Goal: Transaction & Acquisition: Purchase product/service

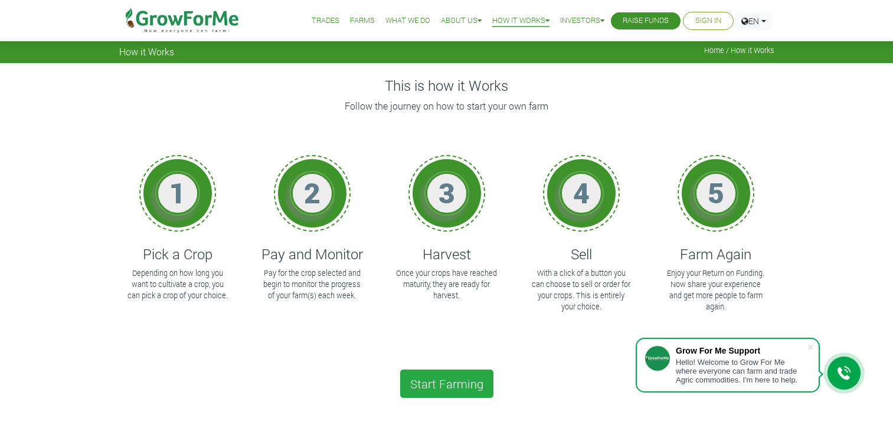
click at [282, 72] on div "This is how it Works Follow the journey on how to start your own farm 1 Pick a …" at bounding box center [446, 364] width 673 height 602
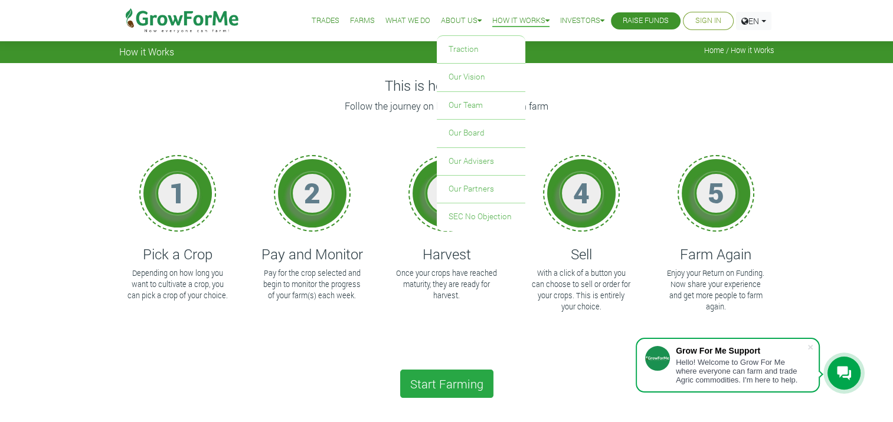
click at [463, 19] on link "About Us" at bounding box center [461, 21] width 41 height 12
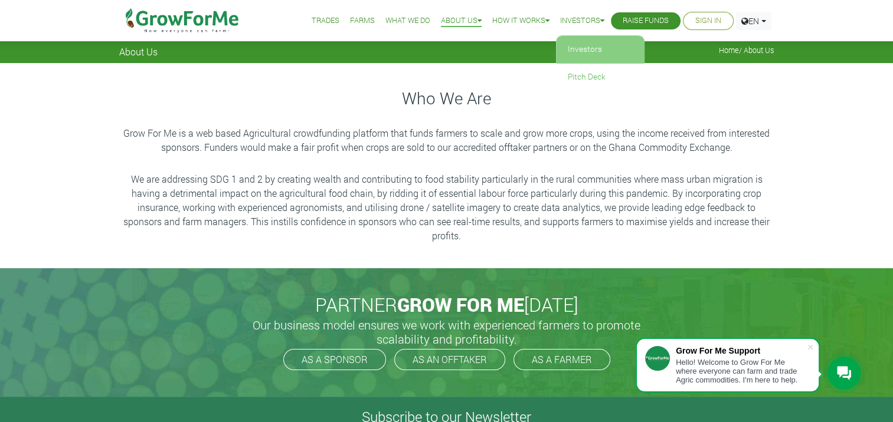
click at [578, 45] on link "Investors" at bounding box center [600, 49] width 89 height 27
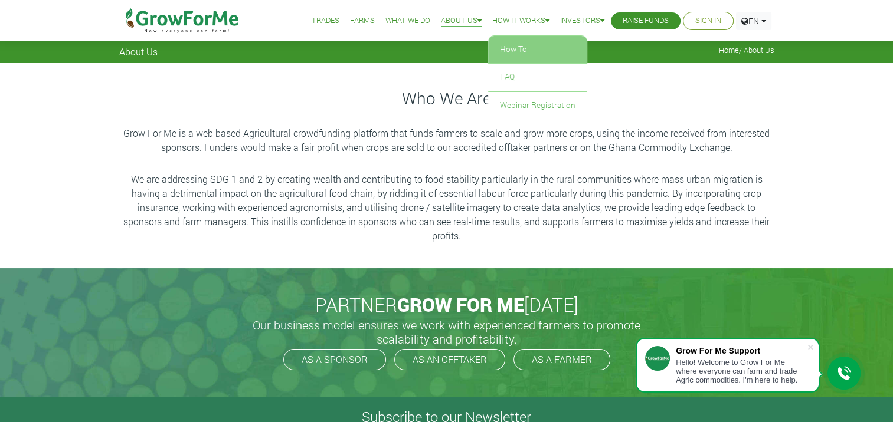
click at [523, 53] on link "How To" at bounding box center [537, 49] width 99 height 27
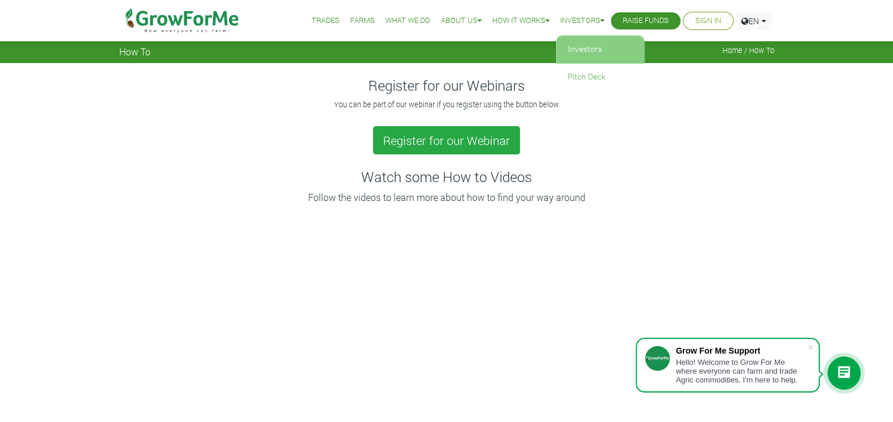
click at [584, 52] on link "Investors" at bounding box center [600, 49] width 89 height 27
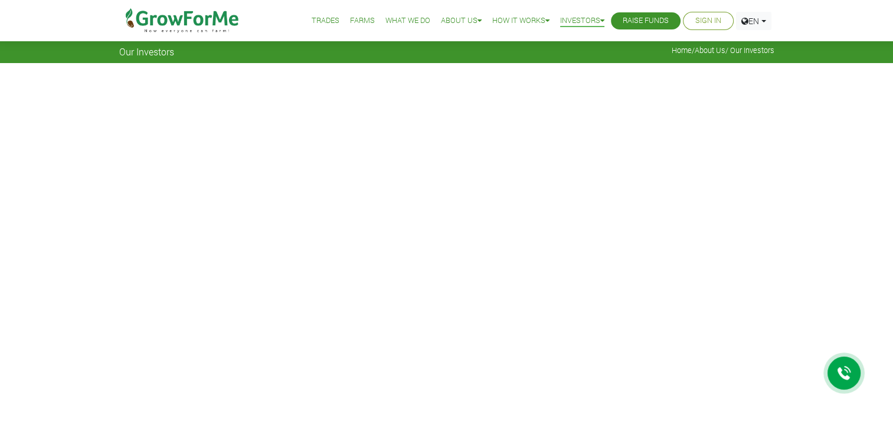
click at [189, 23] on img at bounding box center [182, 20] width 121 height 41
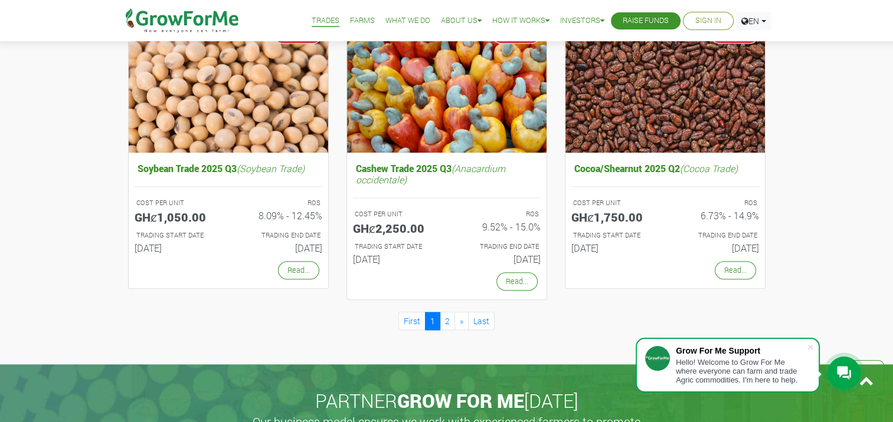
scroll to position [1053, 0]
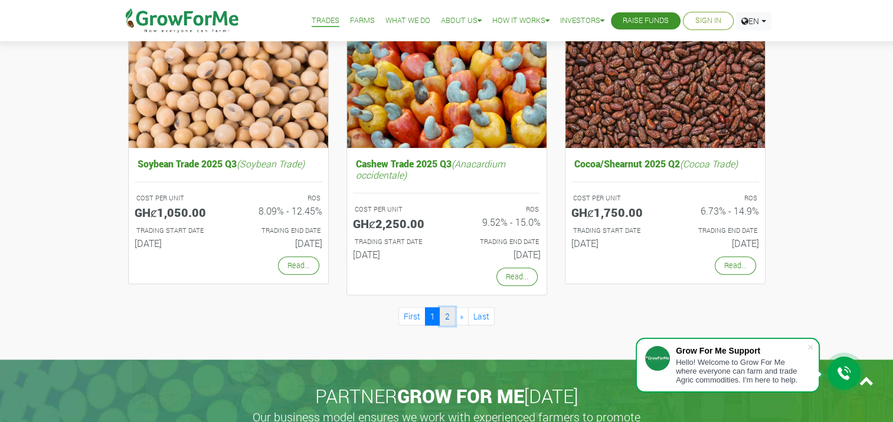
click at [449, 313] on link "2" at bounding box center [447, 316] width 15 height 18
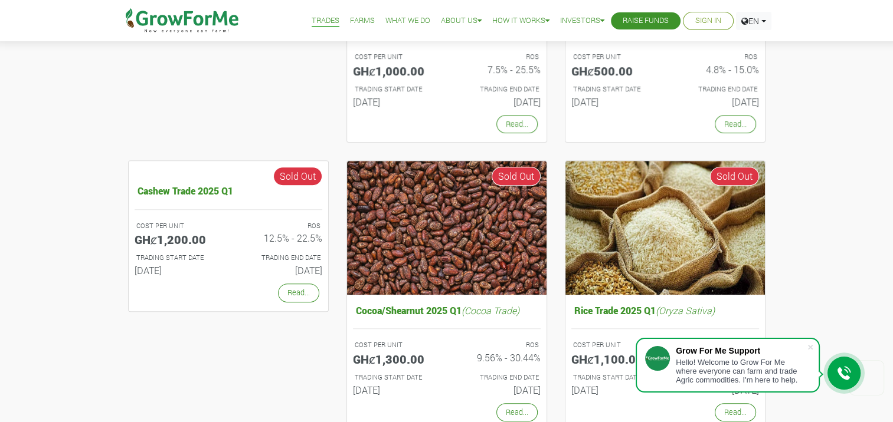
scroll to position [746, 0]
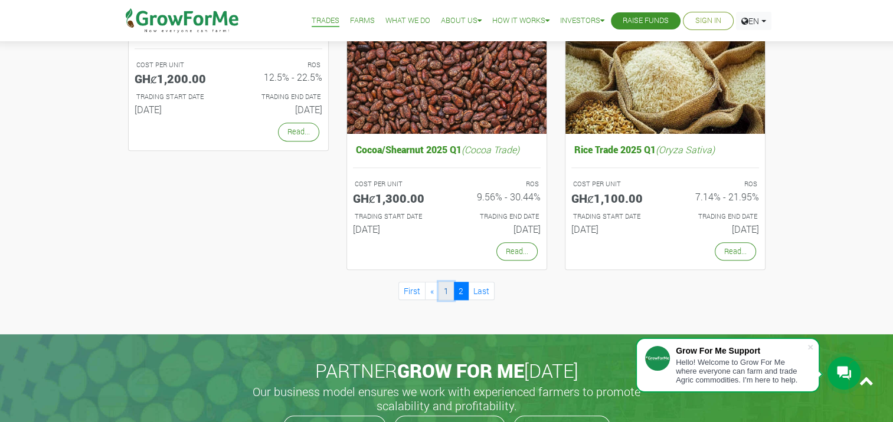
click at [448, 286] on link "1" at bounding box center [445, 291] width 15 height 18
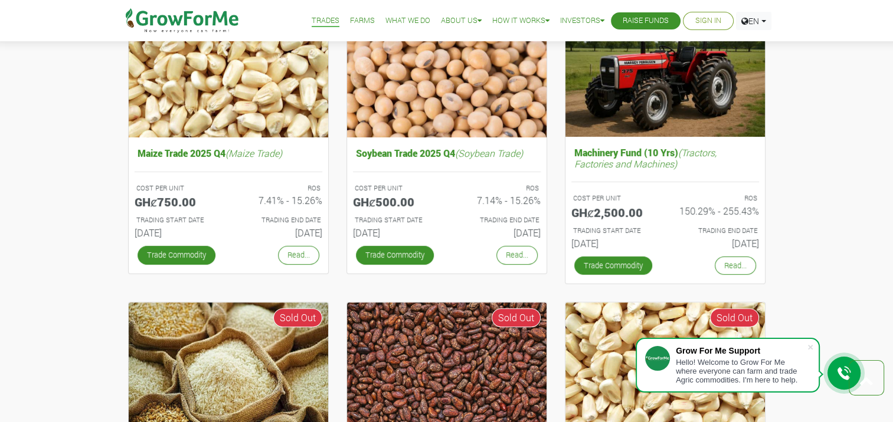
scroll to position [440, 0]
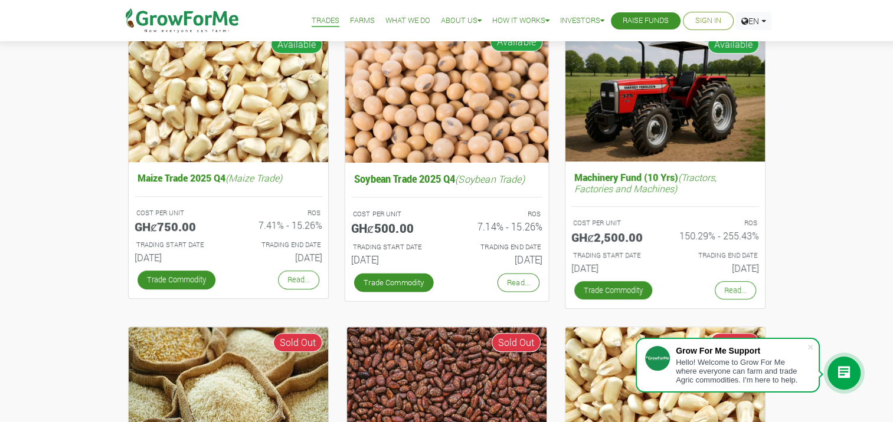
click at [438, 255] on div "TRADING START DATE 01st Oct 2025" at bounding box center [394, 255] width 104 height 30
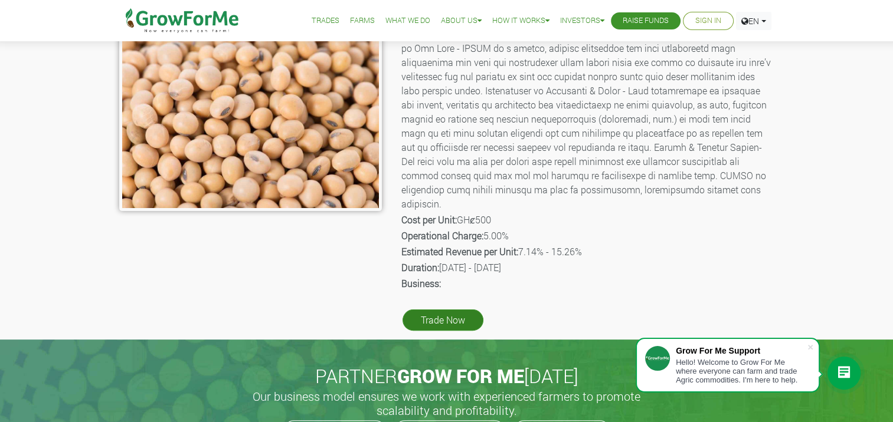
click at [438, 310] on link "Trade Now" at bounding box center [442, 320] width 81 height 21
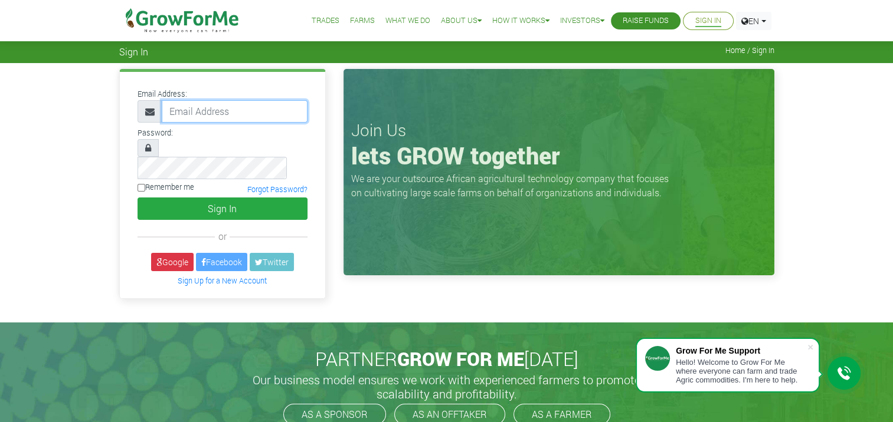
click at [196, 119] on input "email" at bounding box center [235, 111] width 146 height 22
type input "[EMAIL_ADDRESS][DOMAIN_NAME]"
click at [220, 276] on link "Sign Up for a New Account" at bounding box center [222, 280] width 89 height 9
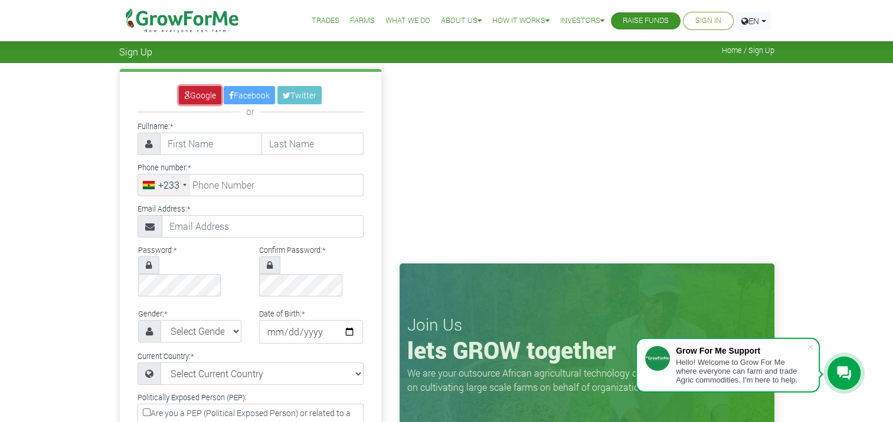
click at [198, 96] on link "Google" at bounding box center [200, 95] width 42 height 18
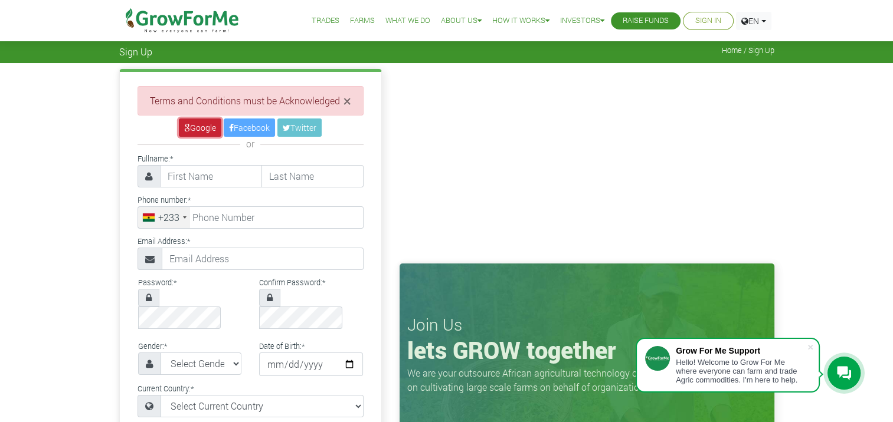
click at [204, 129] on link "Google" at bounding box center [200, 128] width 42 height 18
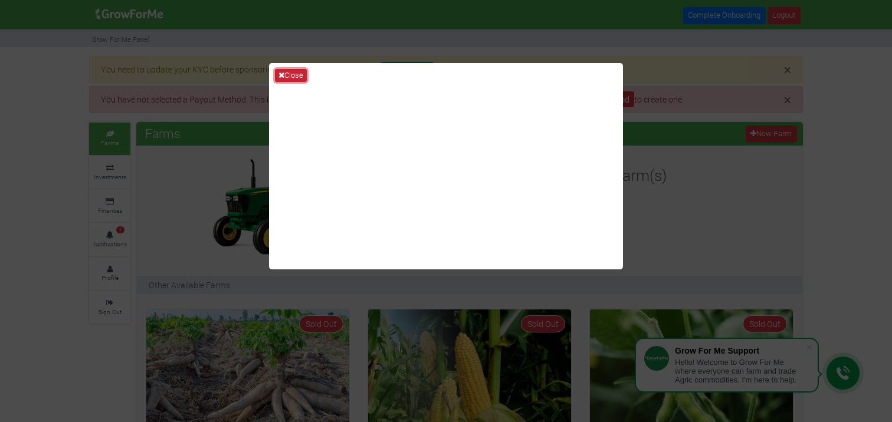
click at [295, 72] on button "Close" at bounding box center [291, 75] width 32 height 13
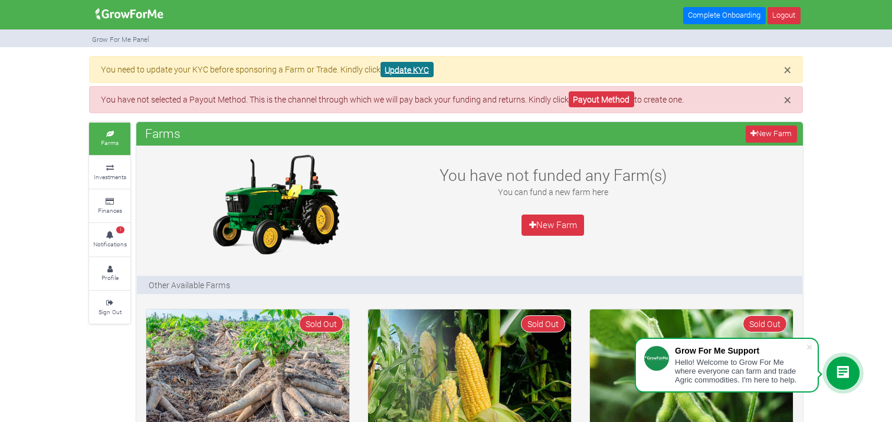
click at [399, 69] on link "Update KYC" at bounding box center [407, 70] width 53 height 16
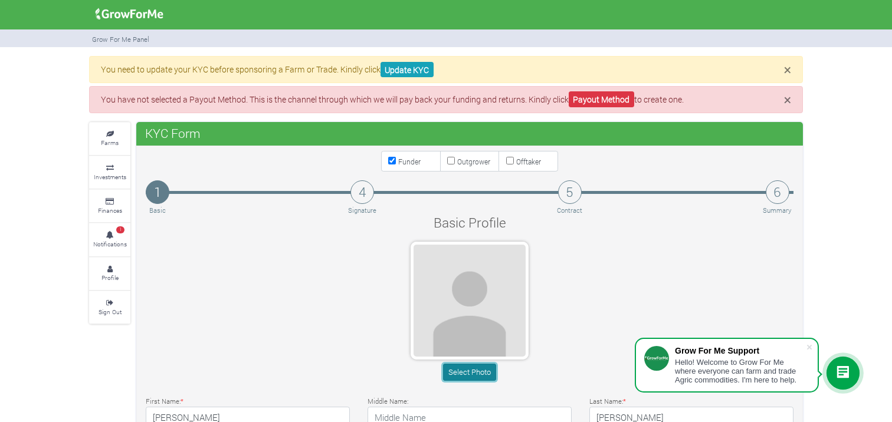
click at [468, 370] on button "Select Photo" at bounding box center [469, 372] width 53 height 17
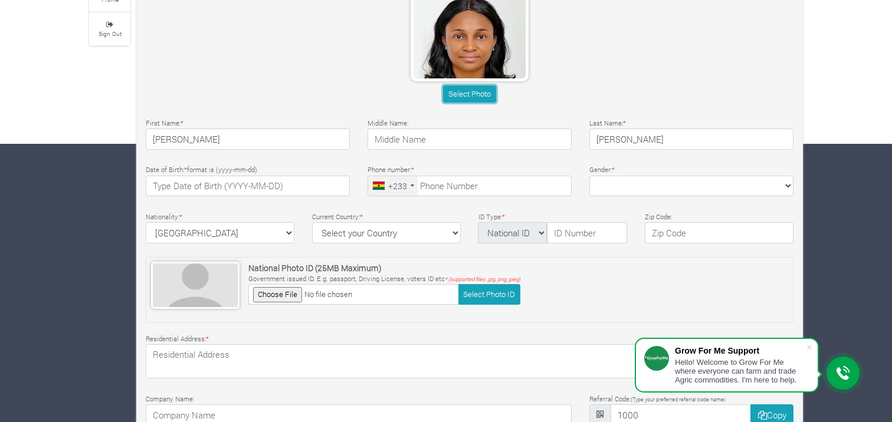
scroll to position [284, 0]
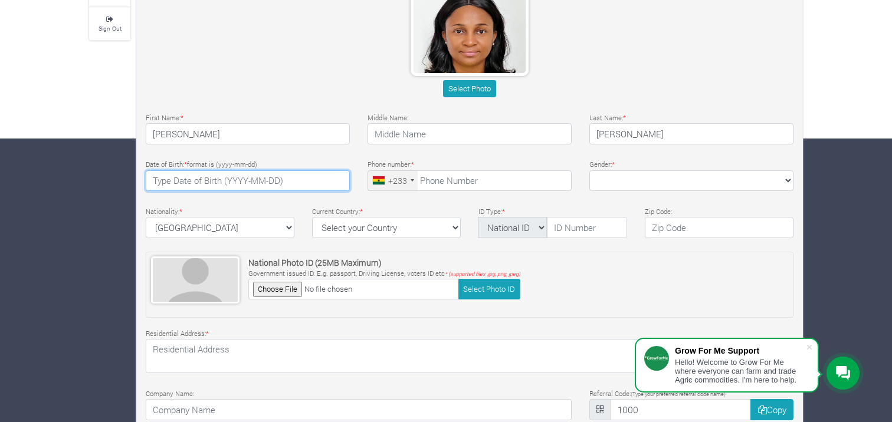
click at [283, 179] on input "text" at bounding box center [248, 181] width 204 height 21
click at [190, 181] on input "2025-08-31" at bounding box center [248, 181] width 204 height 21
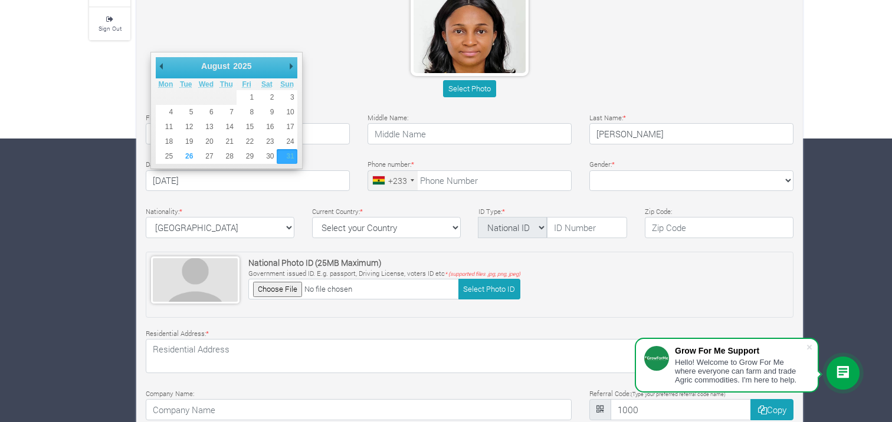
click at [241, 65] on select "1901 1902 1903 1904 1905 1906 1907 1908 1909 1910 1911 1912 1913 1914 1915 1916…" at bounding box center [247, 66] width 32 height 12
type input "[DATE]"
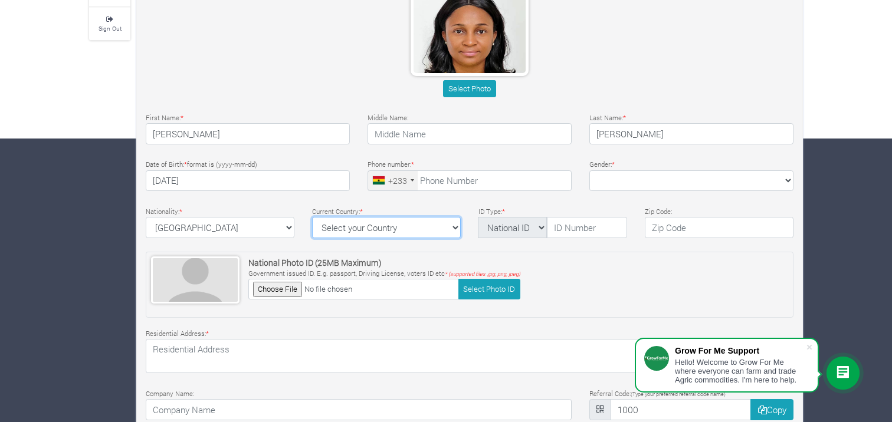
click at [449, 229] on select "Select your Country Afghanistan Albania Algeria American Samoa Andorra Angola A…" at bounding box center [386, 227] width 149 height 21
click at [312, 217] on select "Select your Country Afghanistan Albania Algeria American Samoa Andorra Angola A…" at bounding box center [386, 227] width 149 height 21
click at [453, 227] on select "Select your Country Afghanistan Albania Algeria American Samoa Andorra Angola A…" at bounding box center [386, 227] width 149 height 21
select select "Ghana"
click at [312, 217] on select "Select your Country Afghanistan Albania Algeria American Samoa Andorra Angola A…" at bounding box center [386, 227] width 149 height 21
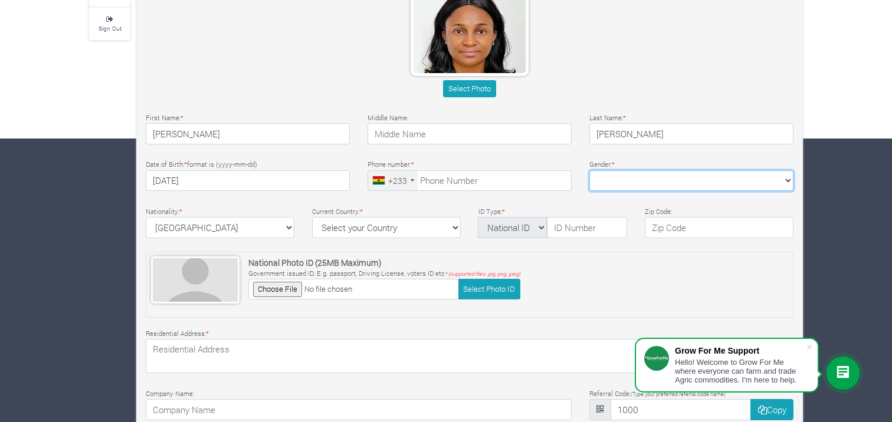
click at [622, 176] on select "Female Male" at bounding box center [691, 181] width 204 height 21
select select "Female"
click at [589, 171] on select "Female Male" at bounding box center [691, 181] width 204 height 21
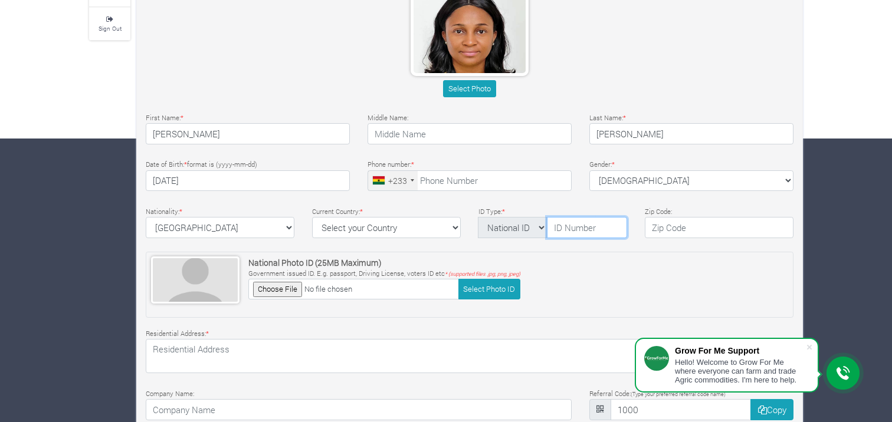
click at [583, 230] on input "text" at bounding box center [587, 227] width 80 height 21
type input "GHA-002302097-7"
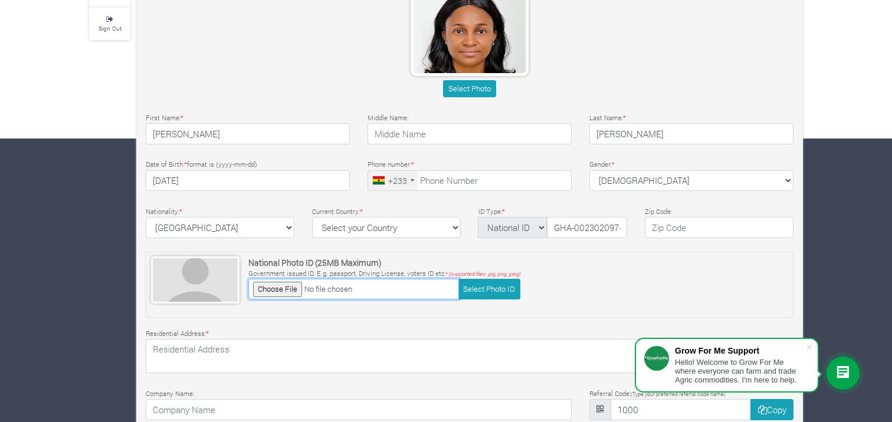
click at [284, 290] on input "file" at bounding box center [353, 289] width 211 height 21
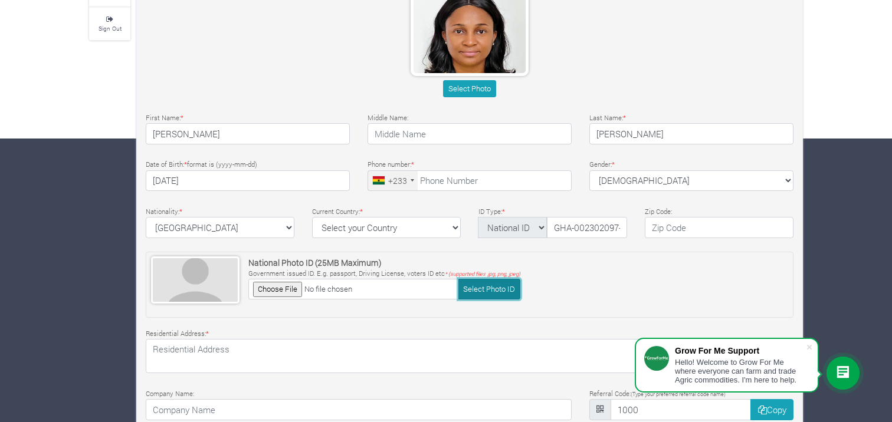
click at [476, 284] on button "Select Photo ID" at bounding box center [489, 289] width 62 height 21
type input "C:\fakepath\WhatsApp Image 2025-08-26 at 12.59.06 PM.jpeg"
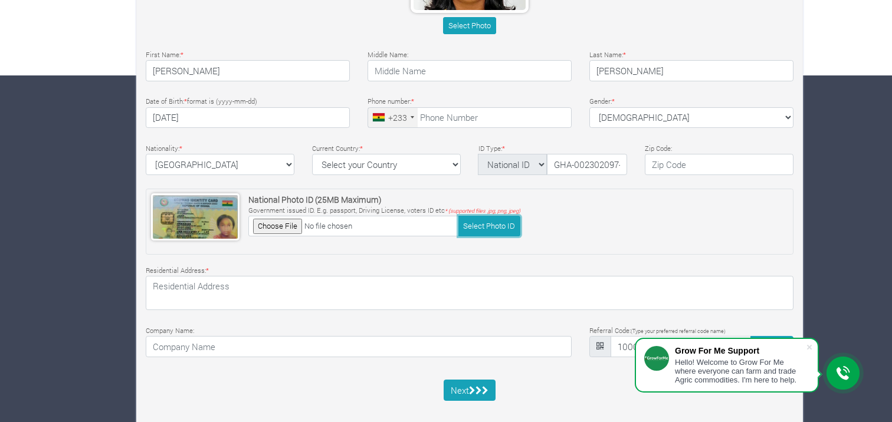
scroll to position [359, 0]
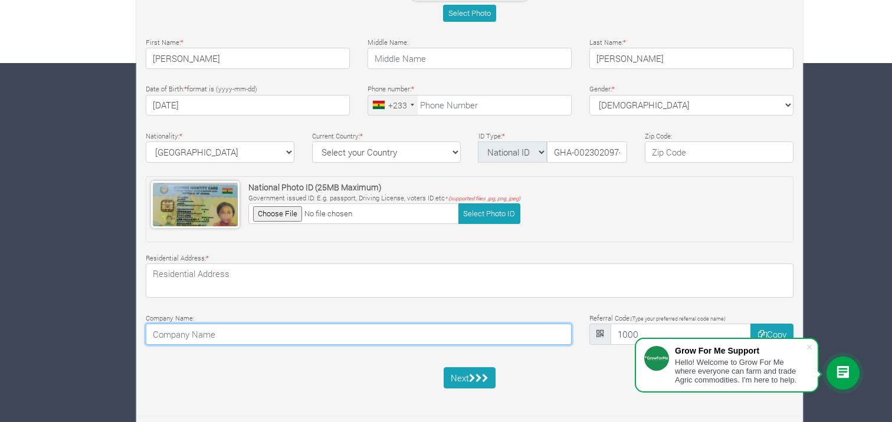
click at [297, 328] on input at bounding box center [359, 334] width 426 height 21
type input "York Press"
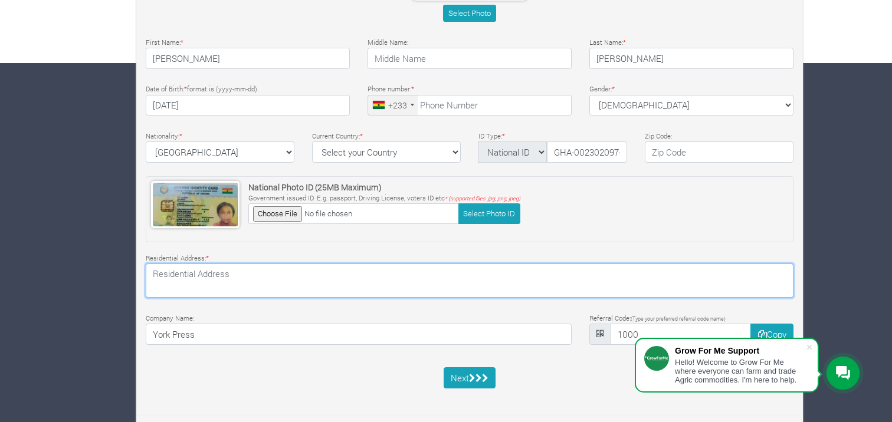
click at [211, 271] on textarea at bounding box center [470, 281] width 648 height 34
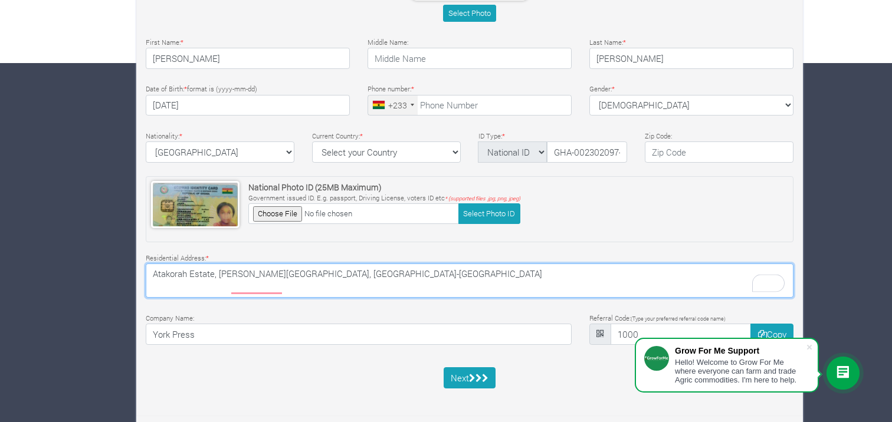
drag, startPoint x: 214, startPoint y: 271, endPoint x: 191, endPoint y: 271, distance: 23.0
click at [191, 271] on textarea "Atakorah Estate, Adom Lane Enclave Ashongman Estate, Accra-Ghana" at bounding box center [470, 281] width 648 height 34
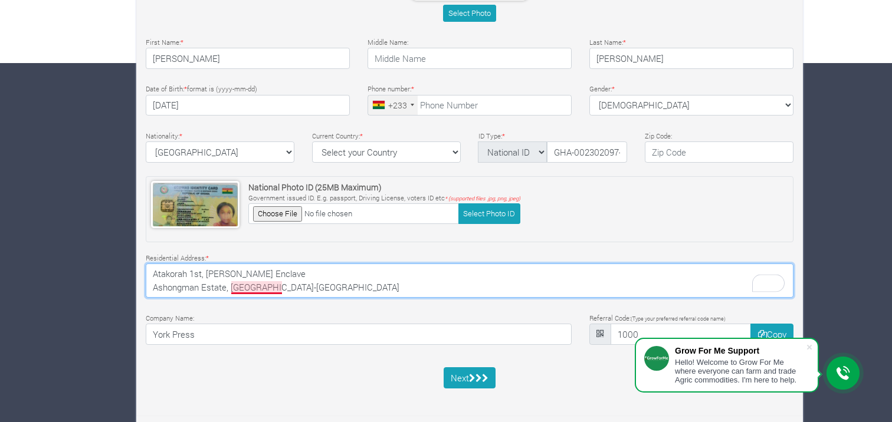
click at [254, 287] on textarea "Atakorah 1st, Adom Lane Enclave Ashongman Estate, Accra-Ghana" at bounding box center [470, 281] width 648 height 34
type textarea "Atakorah 1st, Adom Lane Enclave Ashongman Estate, Accra, Ghana"
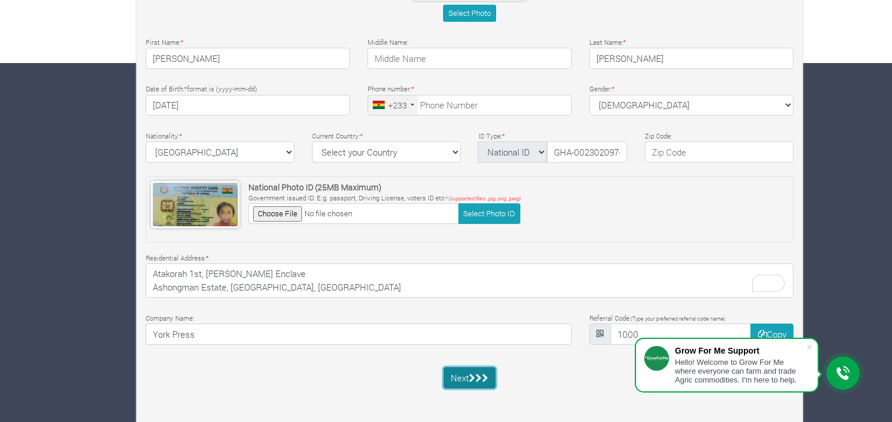
click at [461, 379] on button "Next" at bounding box center [470, 378] width 53 height 21
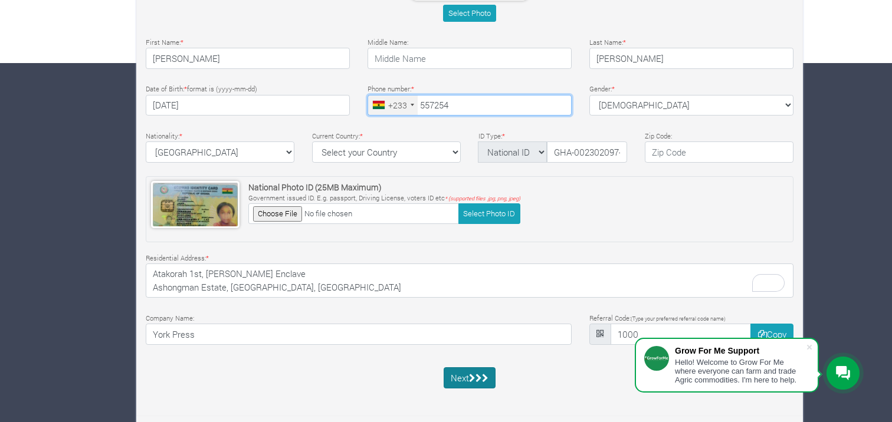
type input "557254"
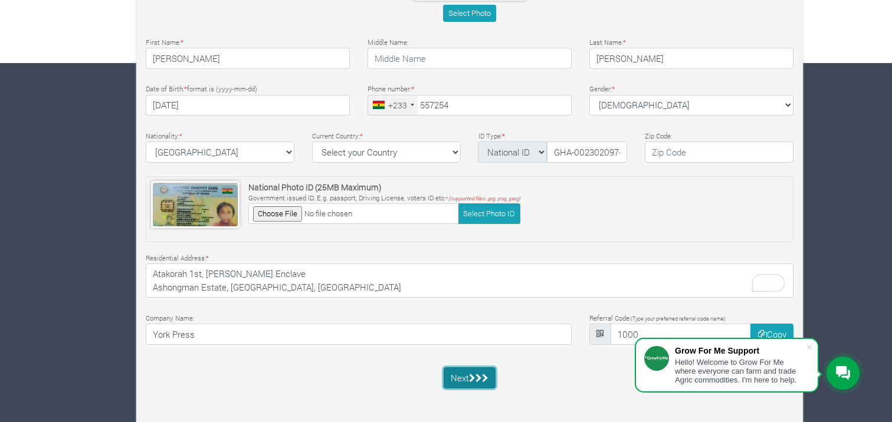
click at [467, 374] on button "Next" at bounding box center [470, 378] width 53 height 21
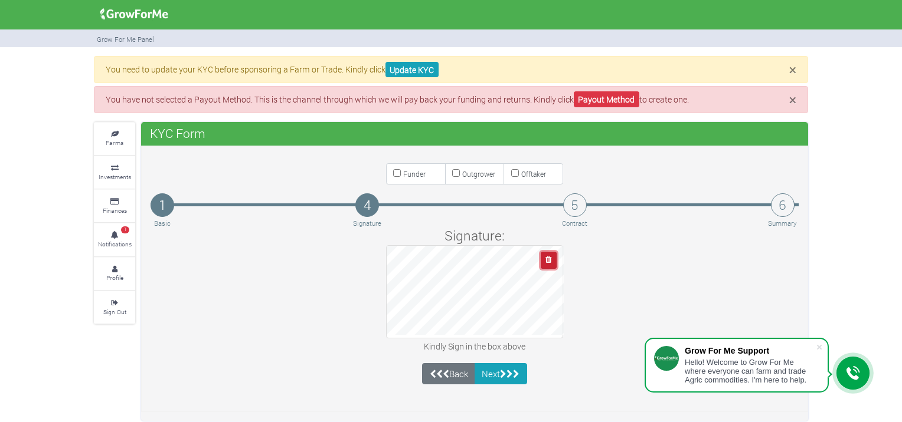
click at [549, 259] on icon "button" at bounding box center [548, 260] width 6 height 8
click at [553, 260] on button "button" at bounding box center [548, 260] width 16 height 17
click at [512, 372] on icon "submit" at bounding box center [509, 374] width 6 height 9
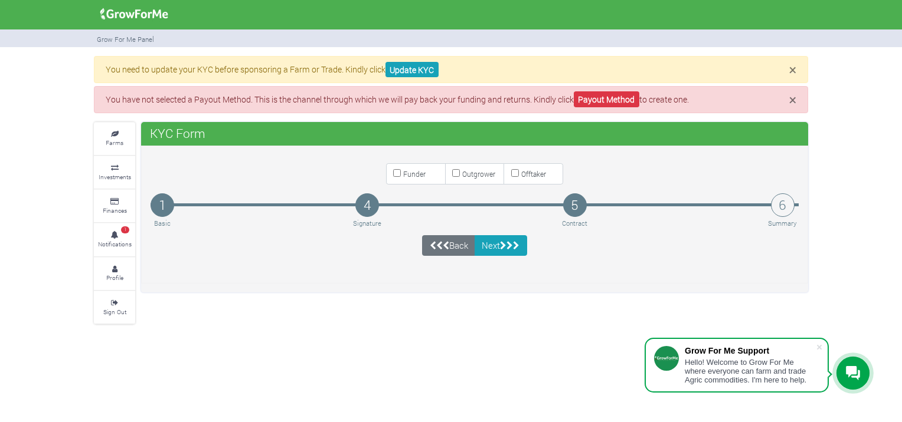
click at [400, 175] on input "Funder" at bounding box center [397, 173] width 8 height 8
checkbox input "true"
click at [518, 250] on button "Next" at bounding box center [500, 245] width 53 height 21
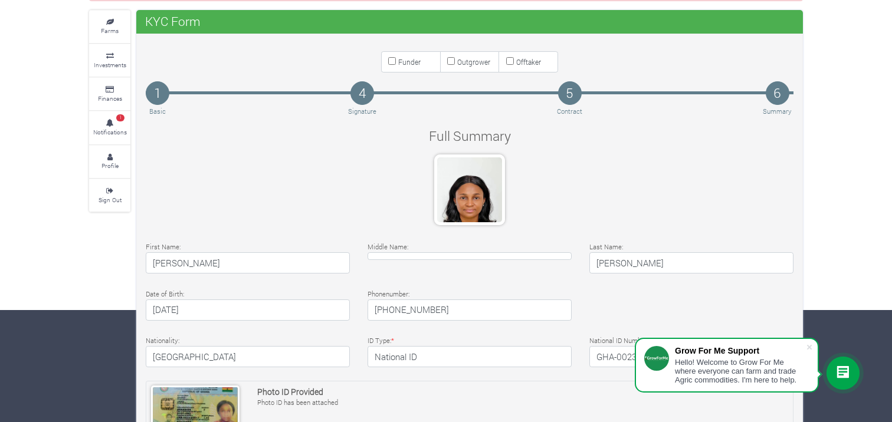
scroll to position [114, 0]
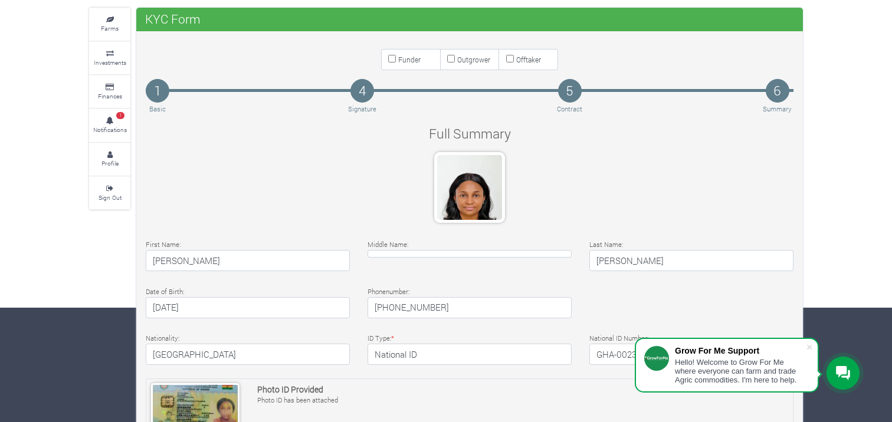
click at [421, 307] on h4 "[PHONE_NUMBER]" at bounding box center [470, 307] width 204 height 21
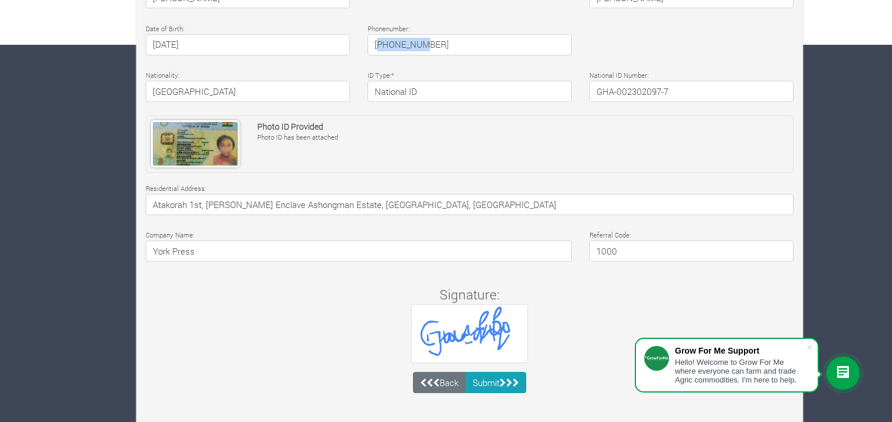
scroll to position [382, 0]
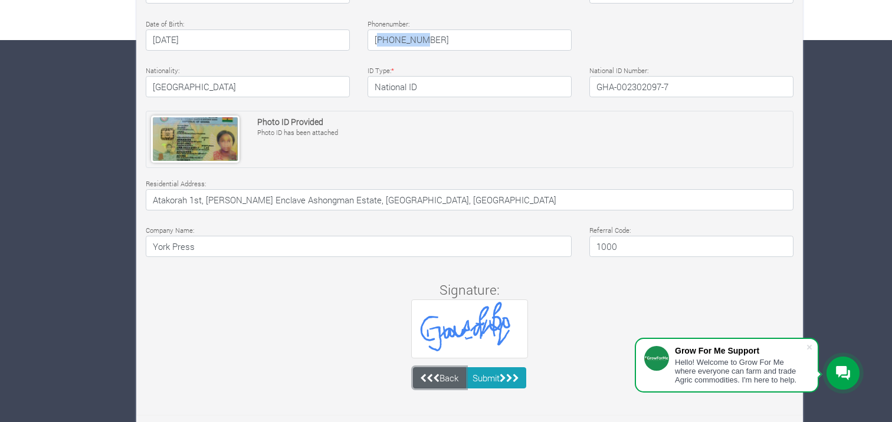
click at [428, 378] on icon at bounding box center [430, 378] width 6 height 9
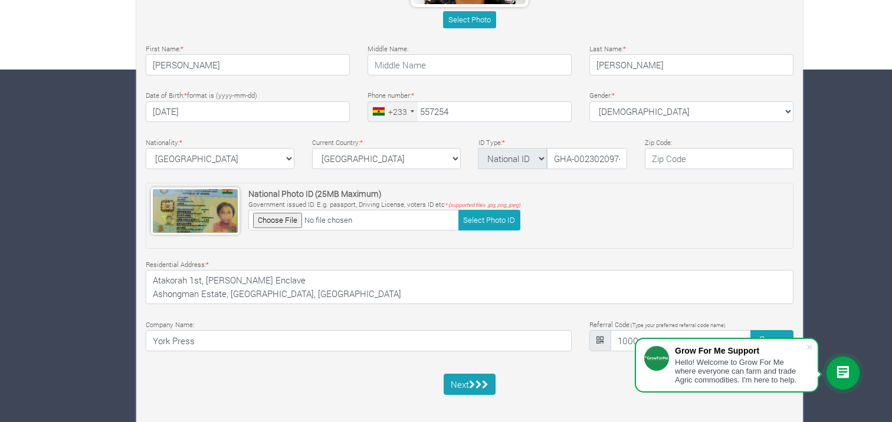
scroll to position [359, 0]
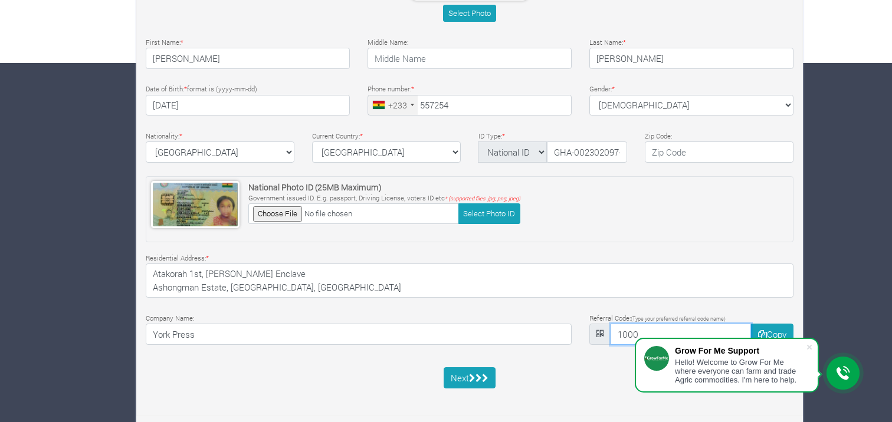
click at [637, 333] on input "1000" at bounding box center [681, 334] width 141 height 21
drag, startPoint x: 637, startPoint y: 333, endPoint x: 608, endPoint y: 333, distance: 28.3
click at [608, 333] on div "1000 Copy" at bounding box center [691, 334] width 204 height 21
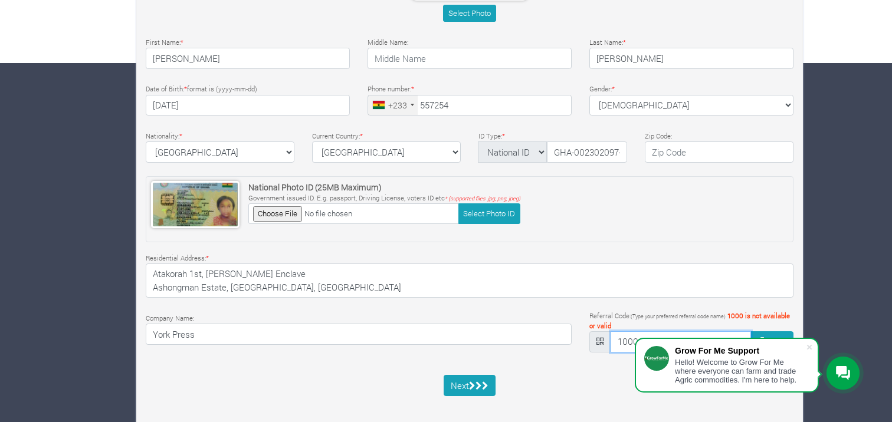
scroll to position [368, 0]
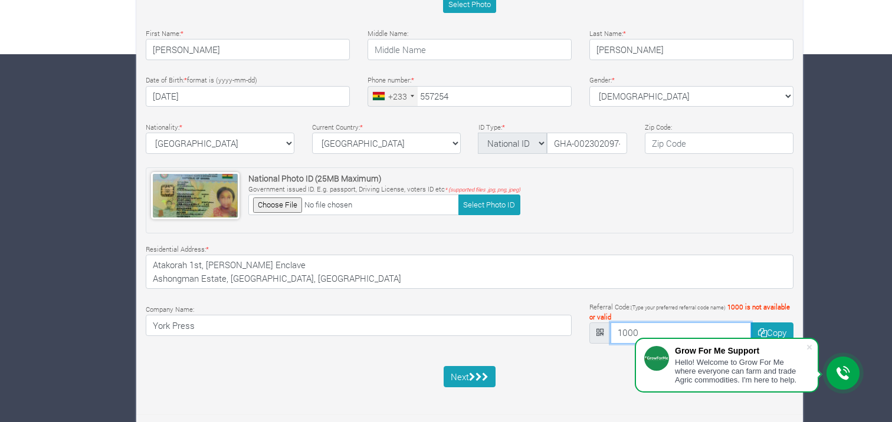
click at [646, 326] on input "1000" at bounding box center [681, 333] width 141 height 21
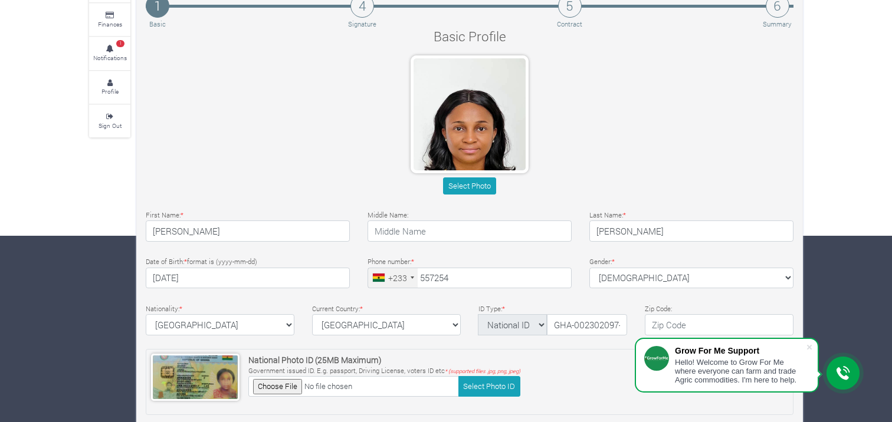
scroll to position [191, 0]
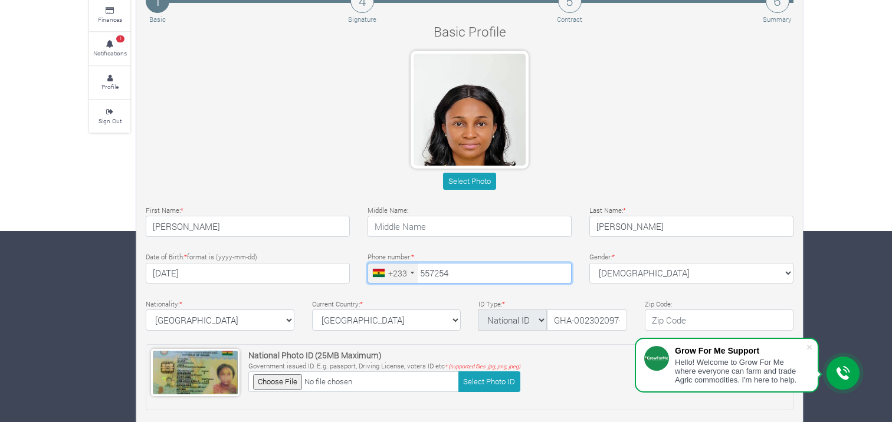
click at [431, 271] on input "557254" at bounding box center [470, 273] width 204 height 21
click at [444, 271] on input "5567254" at bounding box center [470, 273] width 204 height 21
click at [453, 271] on input "55672854" at bounding box center [470, 273] width 204 height 21
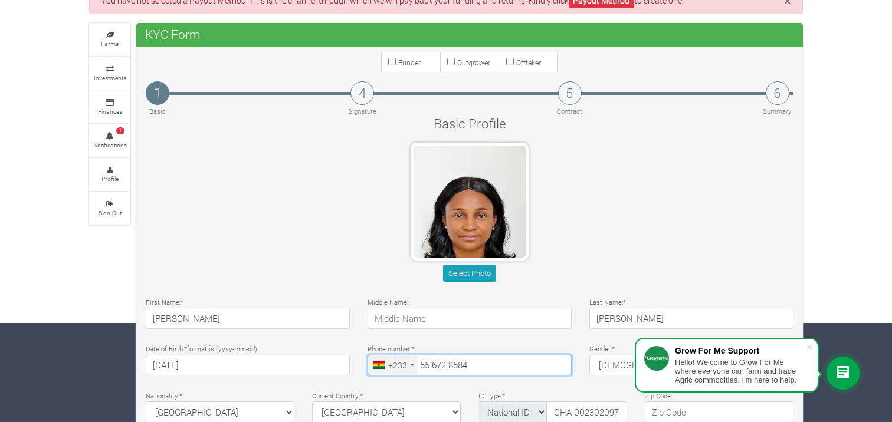
scroll to position [99, 0]
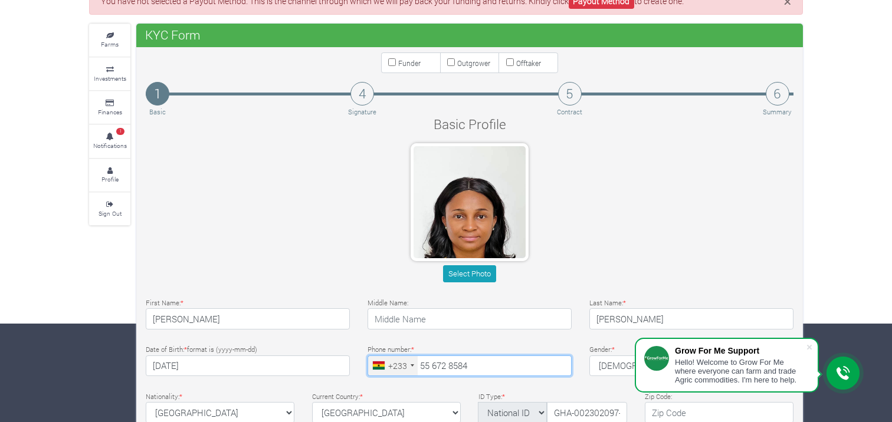
type input "55 672 8584"
click at [389, 62] on input "Funder" at bounding box center [392, 62] width 8 height 8
checkbox input "true"
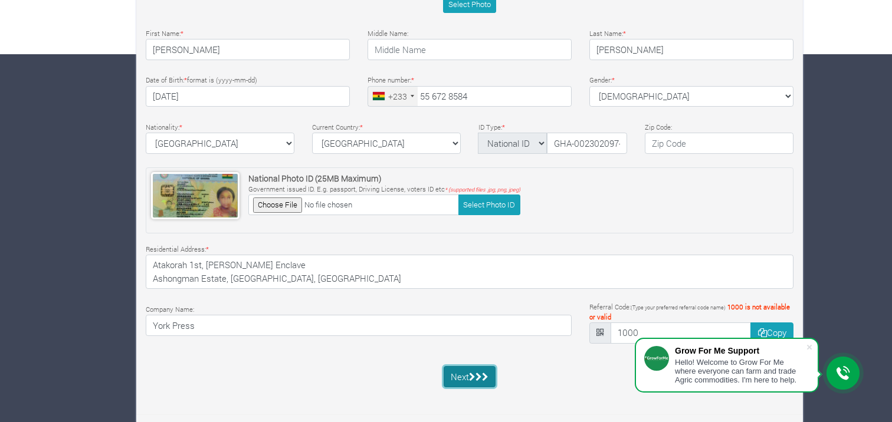
click at [458, 379] on button "Next" at bounding box center [470, 376] width 53 height 21
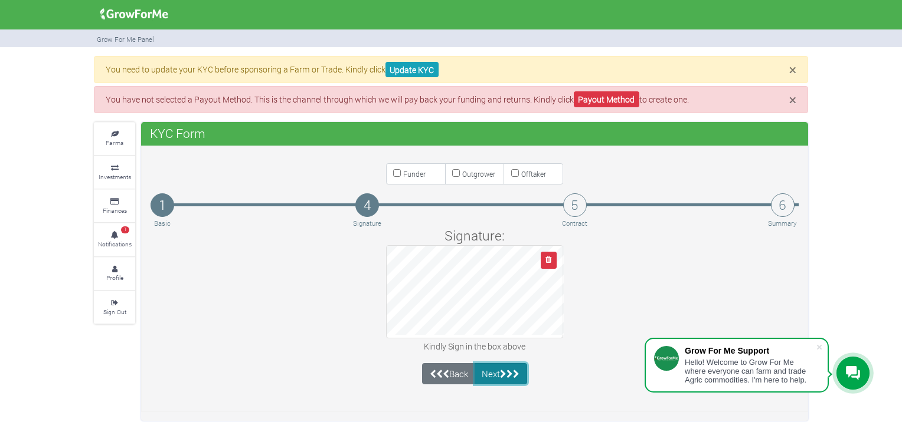
click at [498, 368] on button "Next" at bounding box center [500, 373] width 53 height 21
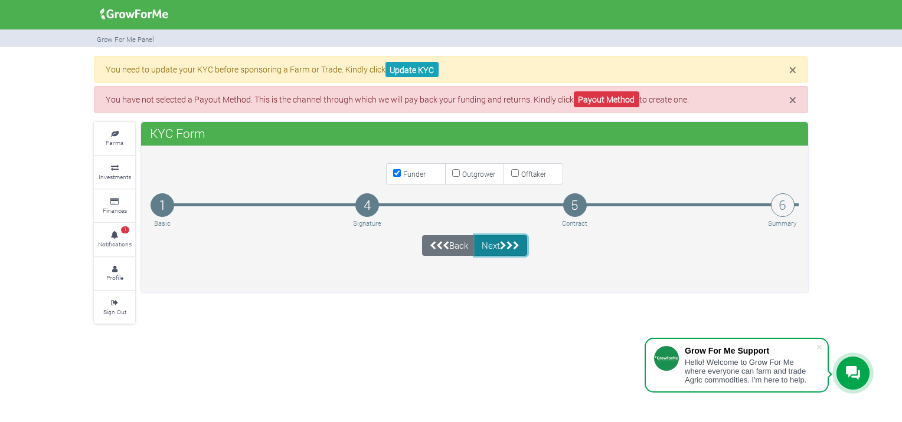
click at [492, 244] on button "Next" at bounding box center [500, 245] width 53 height 21
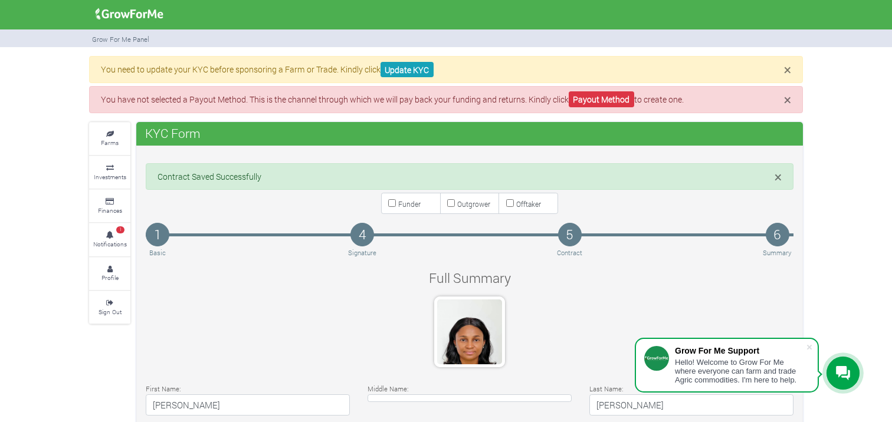
click at [398, 202] on small "Funder" at bounding box center [409, 203] width 22 height 9
click at [396, 202] on input "Funder" at bounding box center [392, 203] width 8 height 8
checkbox input "true"
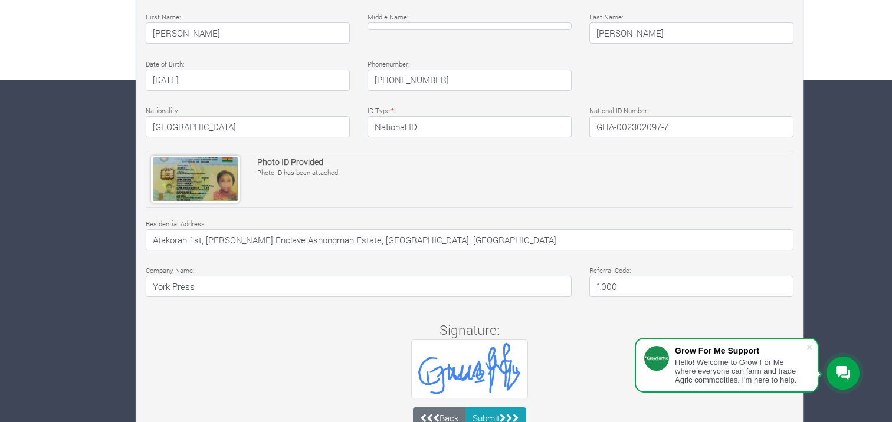
scroll to position [382, 0]
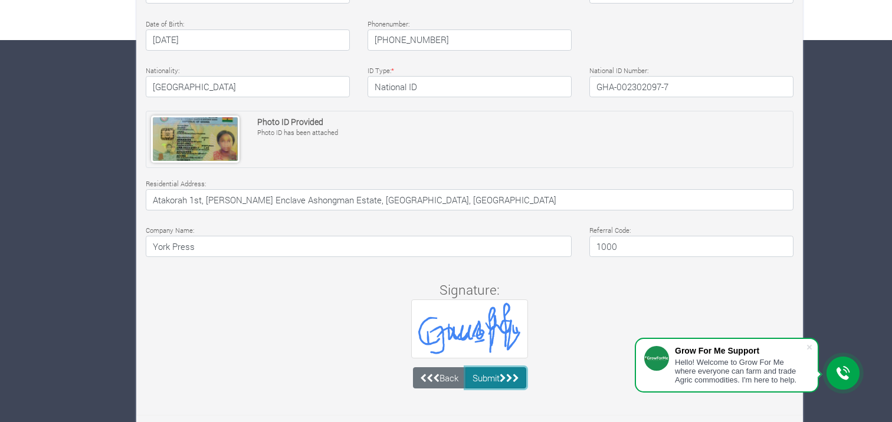
click at [491, 378] on button "Submit" at bounding box center [496, 378] width 61 height 21
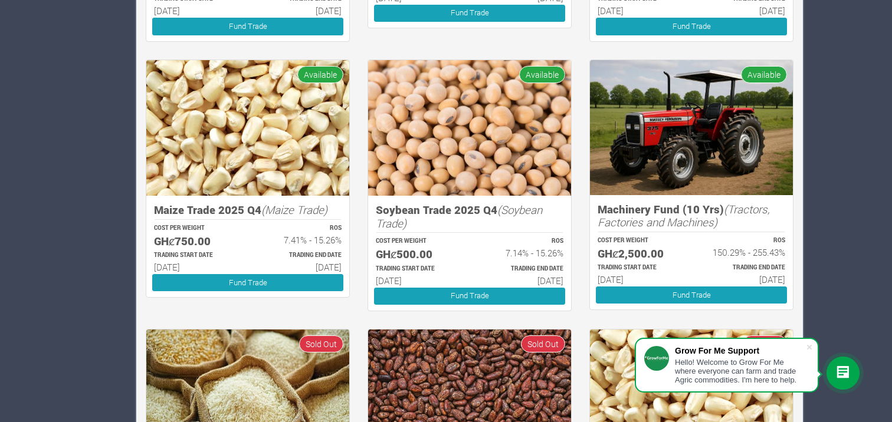
scroll to position [498, 0]
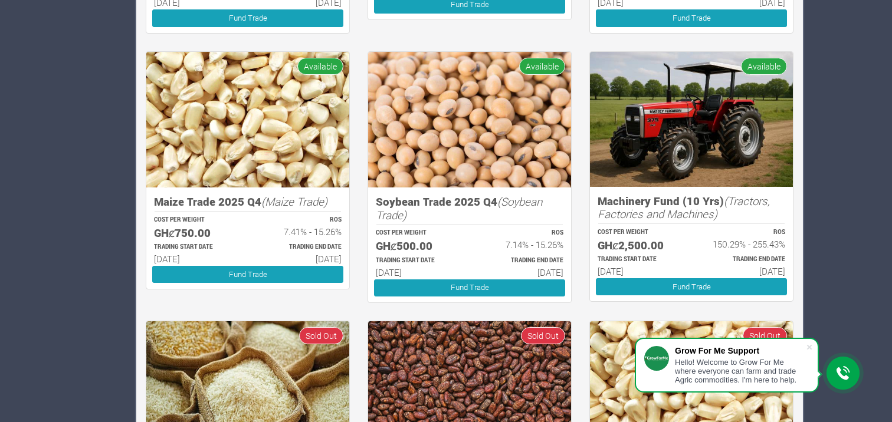
click at [837, 377] on icon at bounding box center [843, 373] width 14 height 15
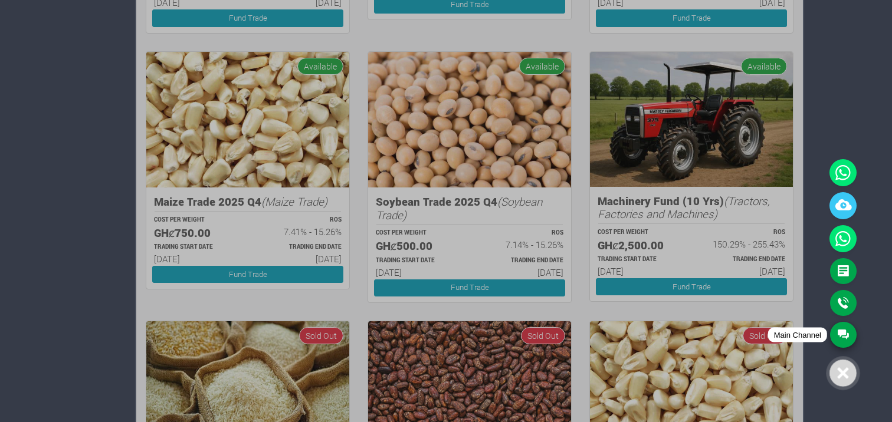
click at [844, 333] on link "Main Channel" at bounding box center [843, 335] width 27 height 26
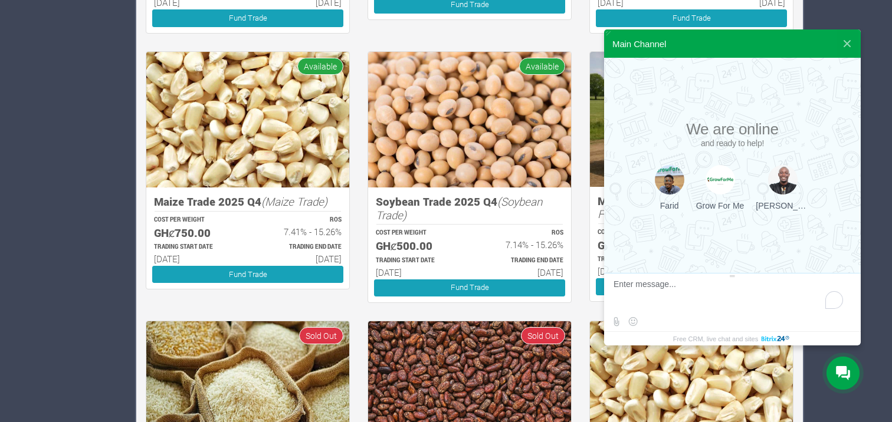
click at [658, 287] on textarea "To enrich screen reader interactions, please activate Accessibility in Grammarl…" at bounding box center [731, 296] width 235 height 32
type textarea "what does trading end date mean?"
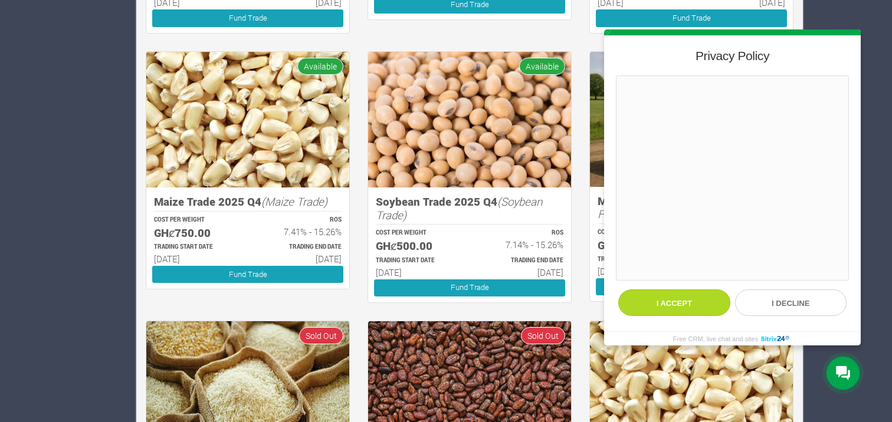
click at [674, 299] on button "I accept" at bounding box center [674, 303] width 112 height 27
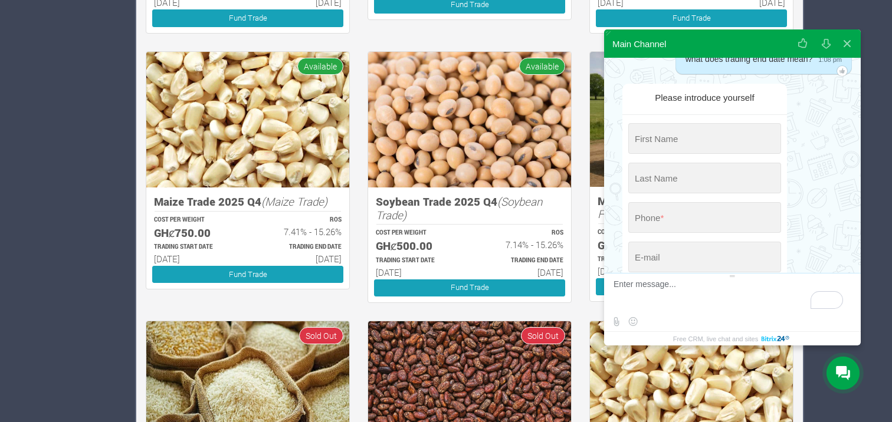
scroll to position [154, 0]
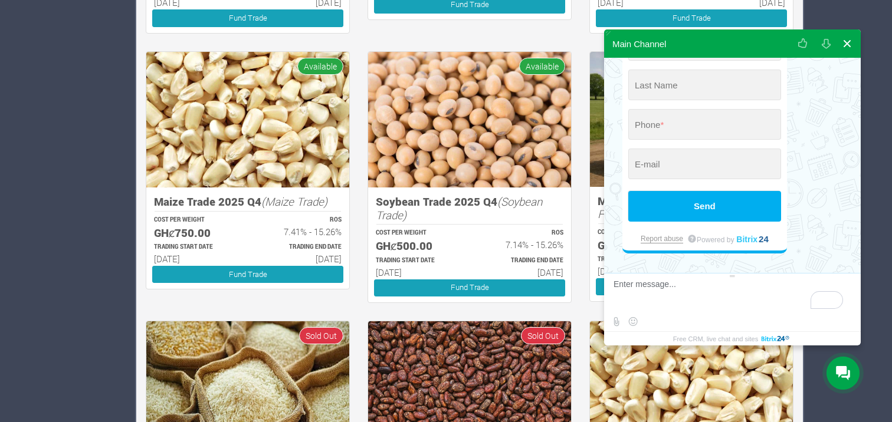
click at [847, 45] on button at bounding box center [847, 44] width 21 height 28
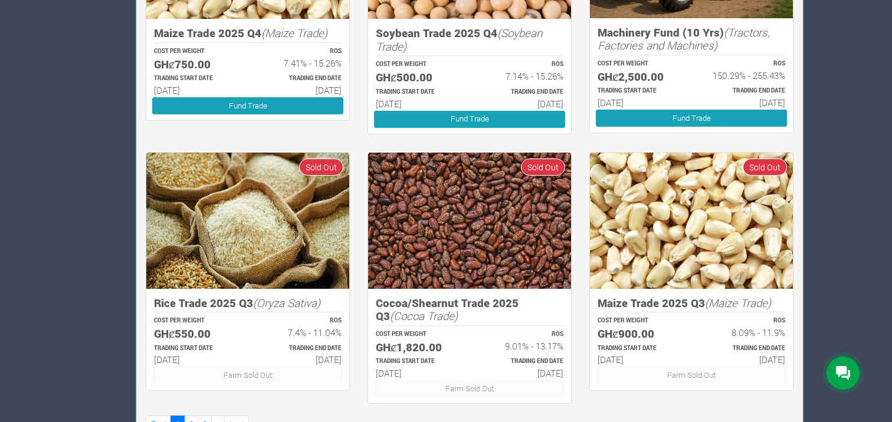
scroll to position [702, 0]
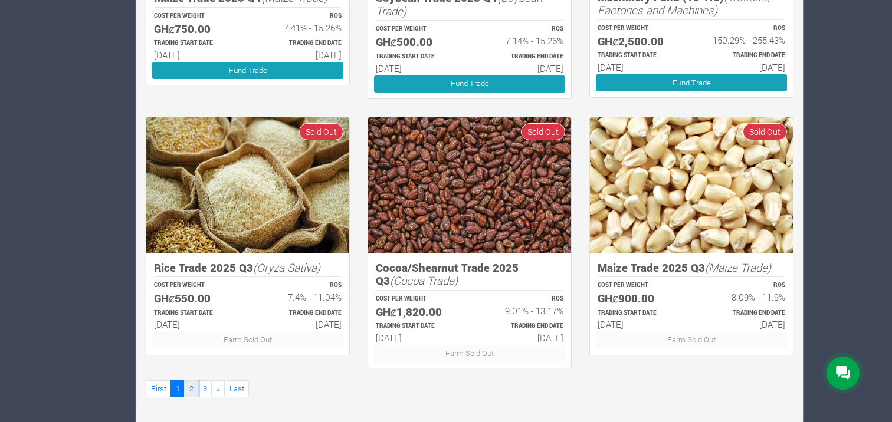
click at [194, 391] on link "2" at bounding box center [191, 389] width 14 height 17
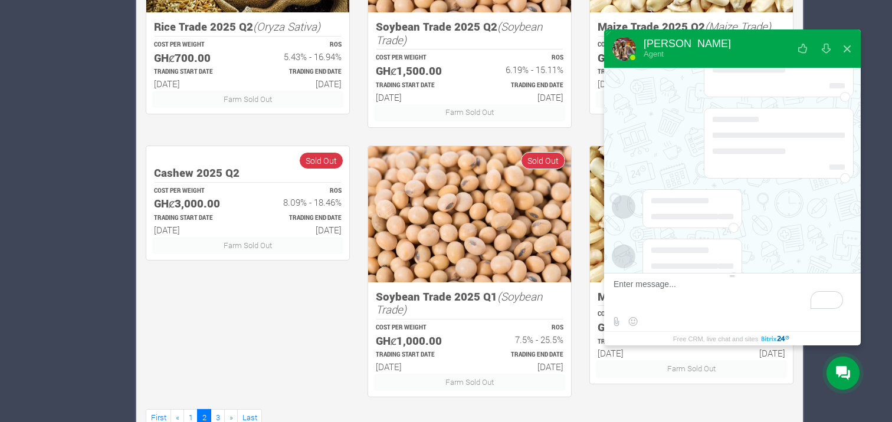
scroll to position [214, 0]
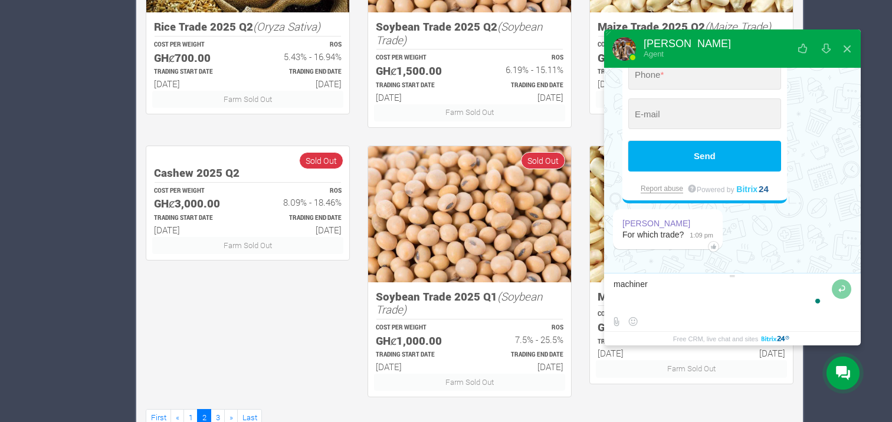
type textarea "machinery"
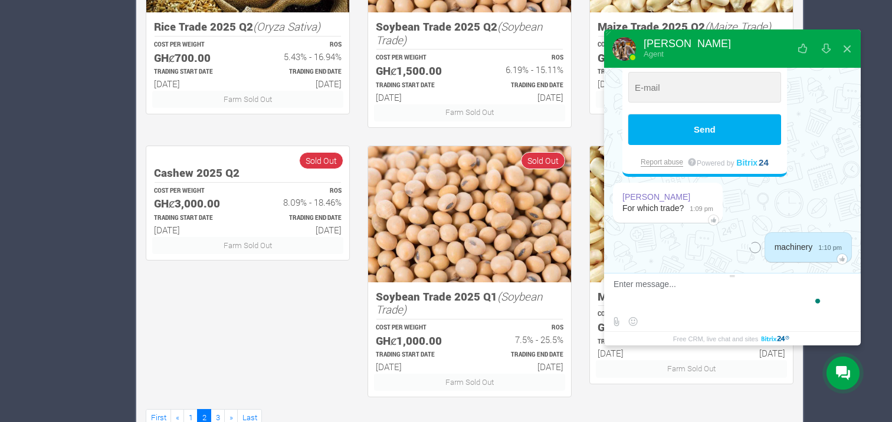
scroll to position [254, 0]
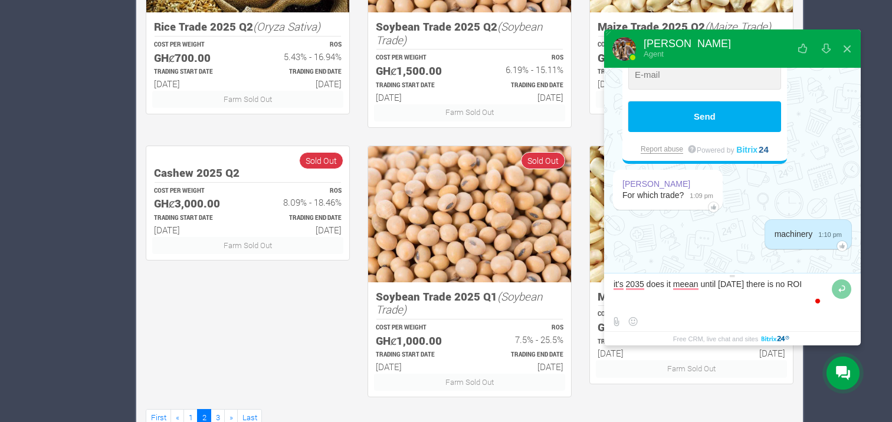
type textarea "it's 2035 does it meean until [DATE] there is no ROI?"
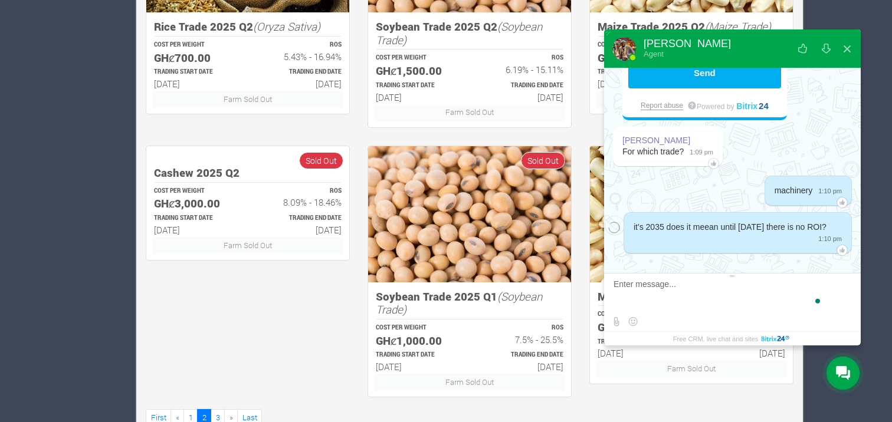
scroll to position [302, 0]
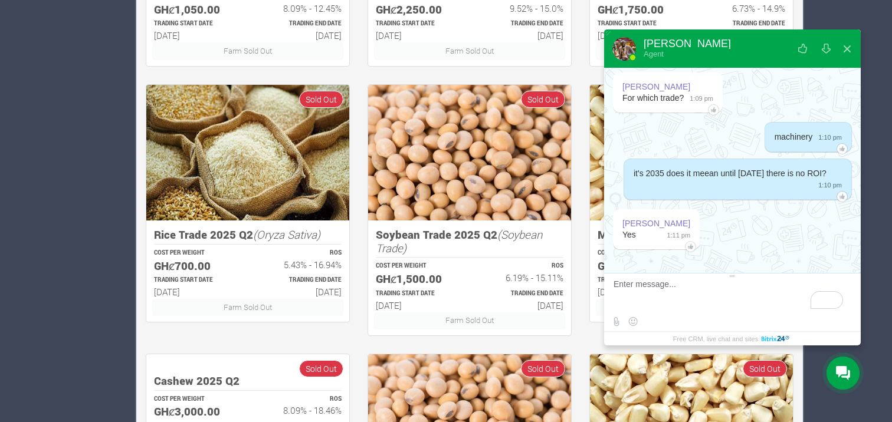
scroll to position [466, 0]
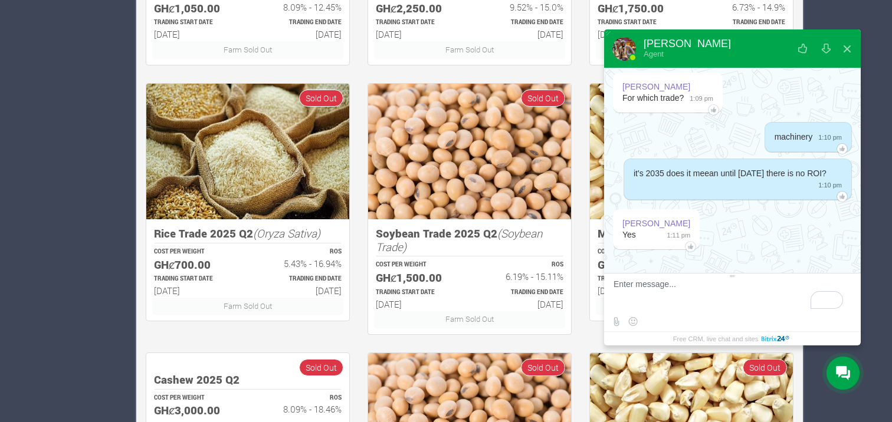
click at [666, 287] on textarea "To enrich screen reader interactions, please activate Accessibility in Grammarl…" at bounding box center [731, 296] width 235 height 32
type textarea "understood"
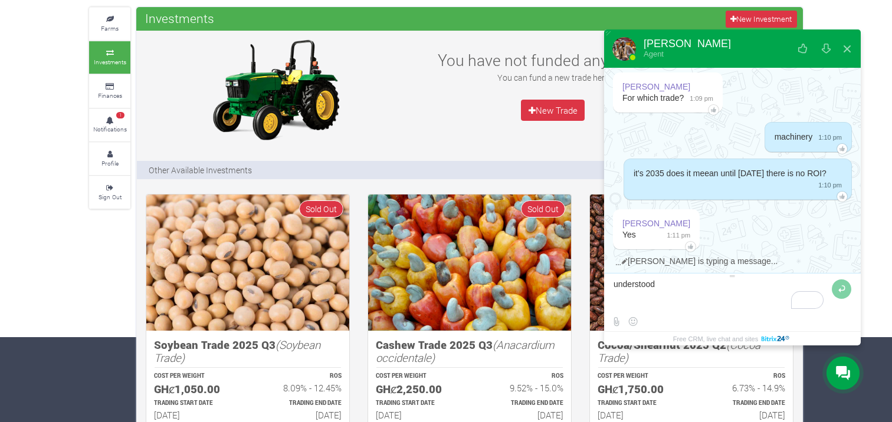
scroll to position [86, 0]
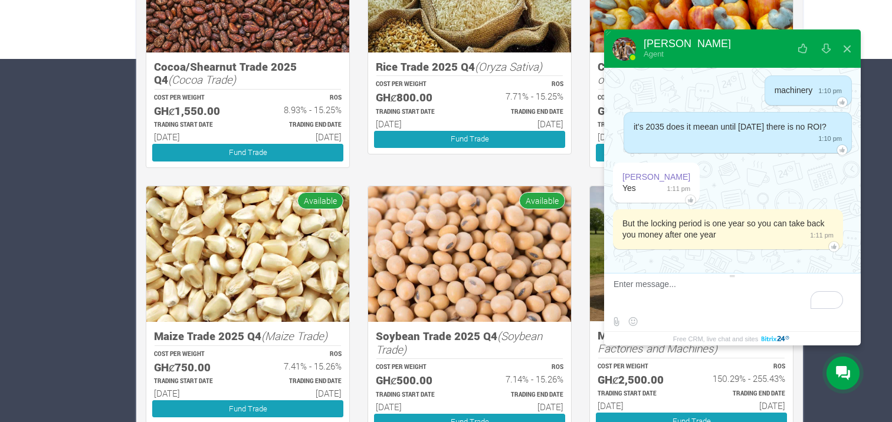
scroll to position [399, 0]
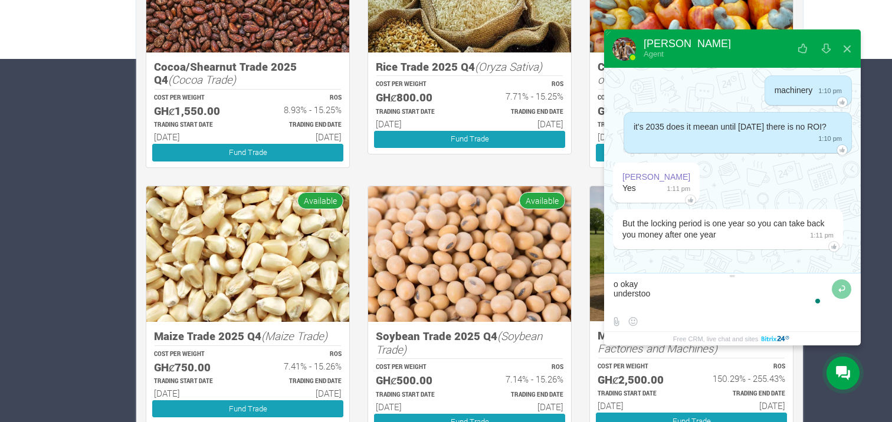
type textarea "o okay understood"
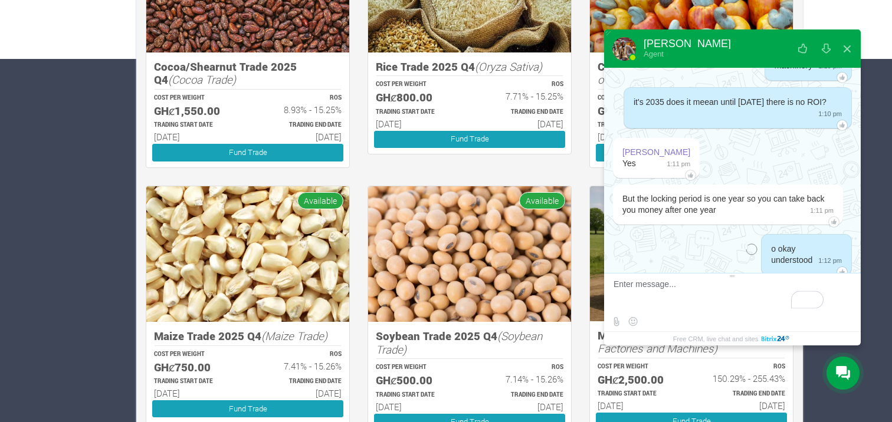
scroll to position [449, 0]
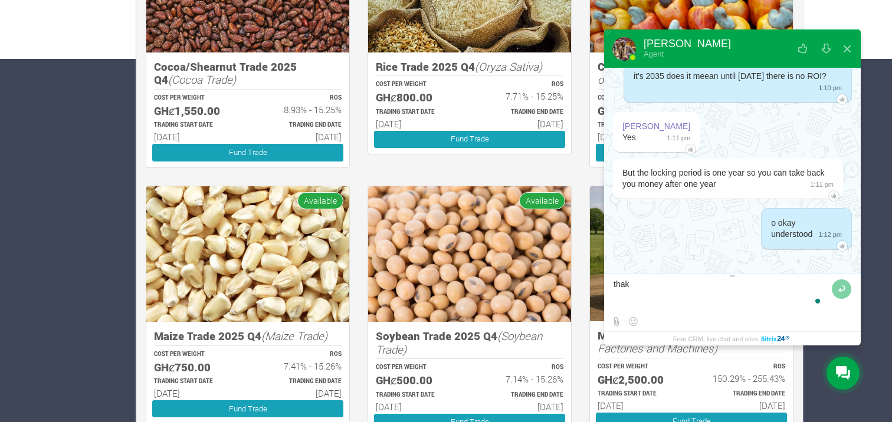
type textarea "thaks"
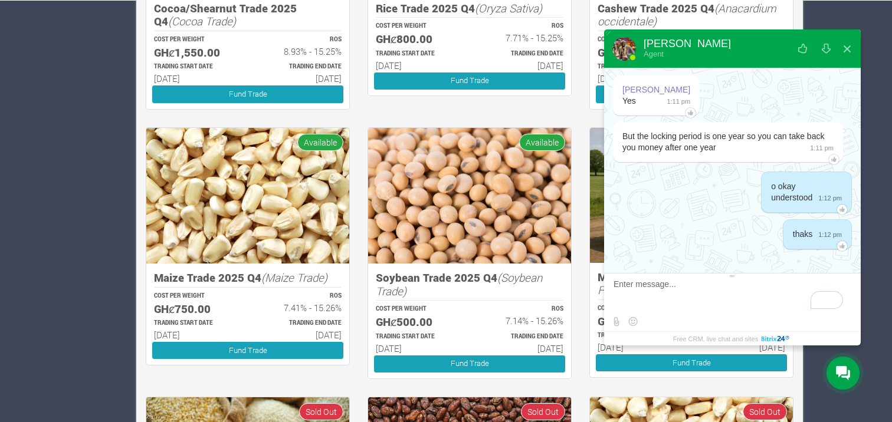
scroll to position [444, 0]
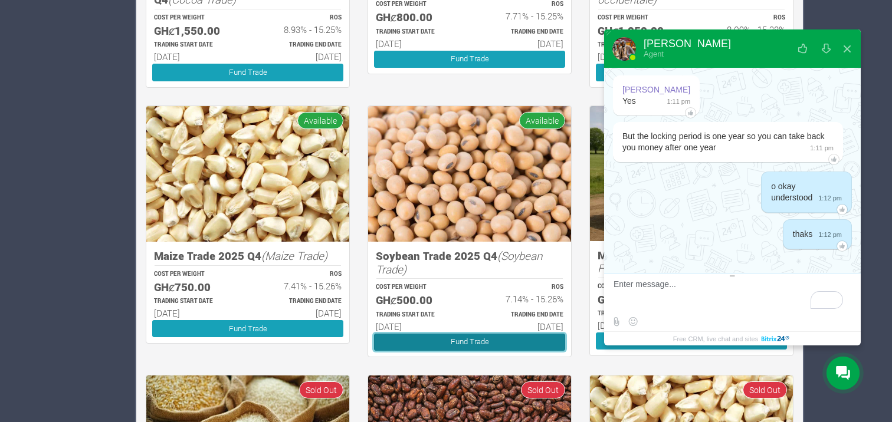
click at [482, 340] on link "Fund Trade" at bounding box center [469, 342] width 191 height 17
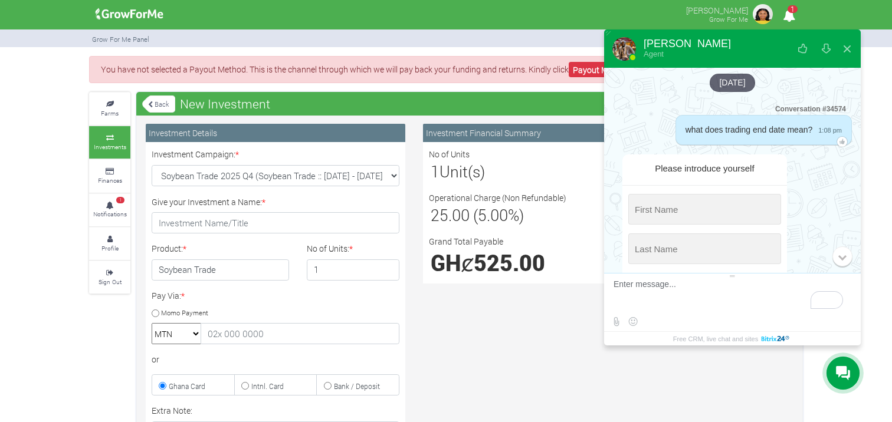
scroll to position [392, 0]
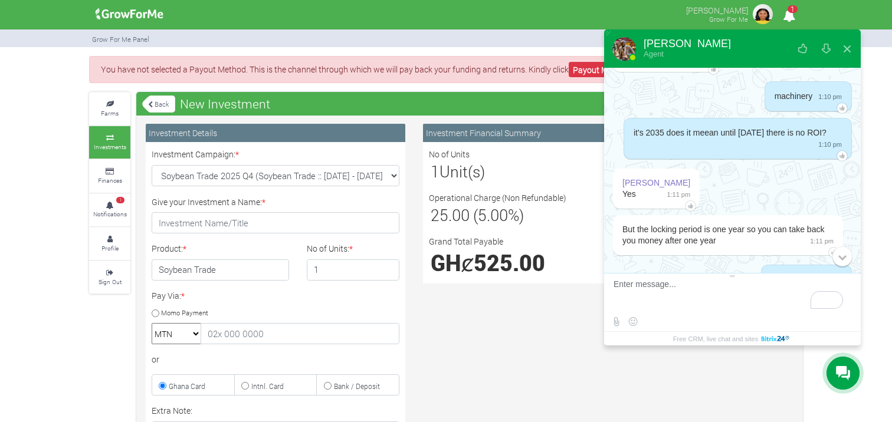
click at [196, 337] on select "MTN Telecel Airtel Tigo" at bounding box center [177, 333] width 50 height 21
click at [157, 312] on input "Momo Payment" at bounding box center [156, 314] width 8 height 8
radio input "true"
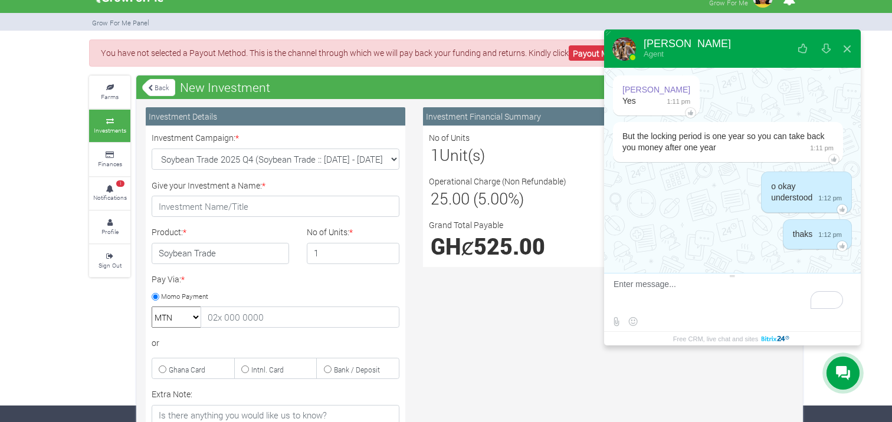
scroll to position [31, 0]
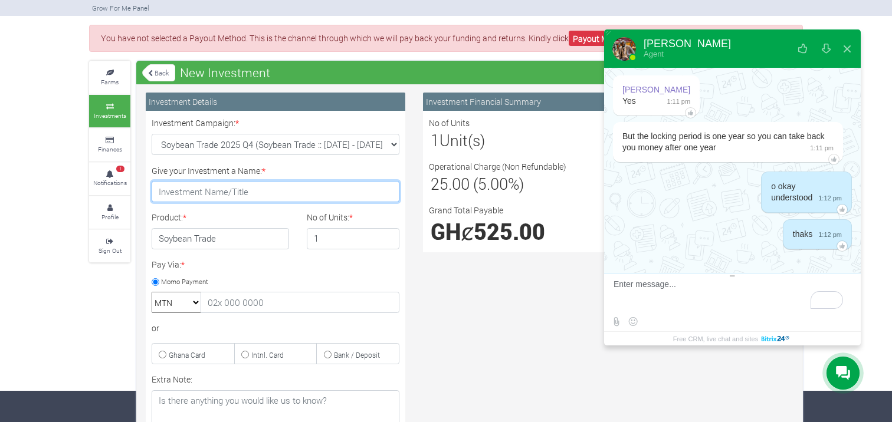
click at [204, 192] on input "Give your Investment a Name: *" at bounding box center [276, 191] width 248 height 21
click at [840, 47] on button at bounding box center [847, 49] width 21 height 28
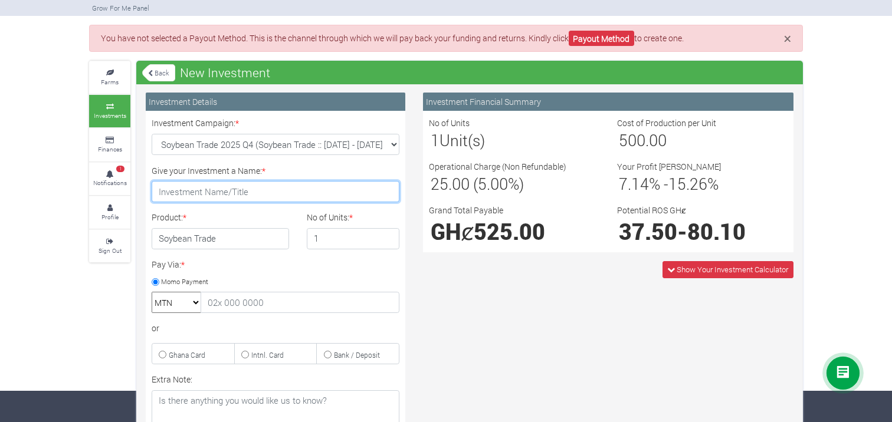
click at [221, 190] on input "Give your Investment a Name: *" at bounding box center [276, 191] width 248 height 21
click at [221, 190] on input "SOYJOY" at bounding box center [276, 191] width 248 height 21
type input "SOYJOY"
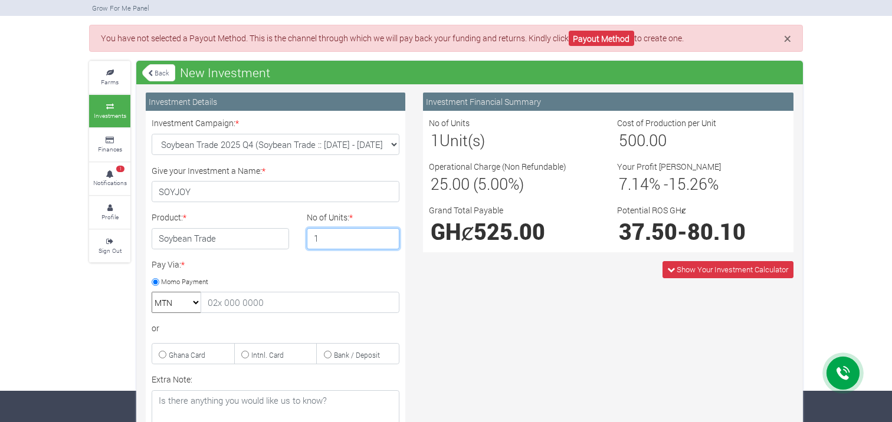
click at [335, 235] on input "1" at bounding box center [353, 238] width 93 height 21
click at [388, 234] on input "2" at bounding box center [353, 238] width 93 height 21
click at [388, 234] on input "3" at bounding box center [353, 238] width 93 height 21
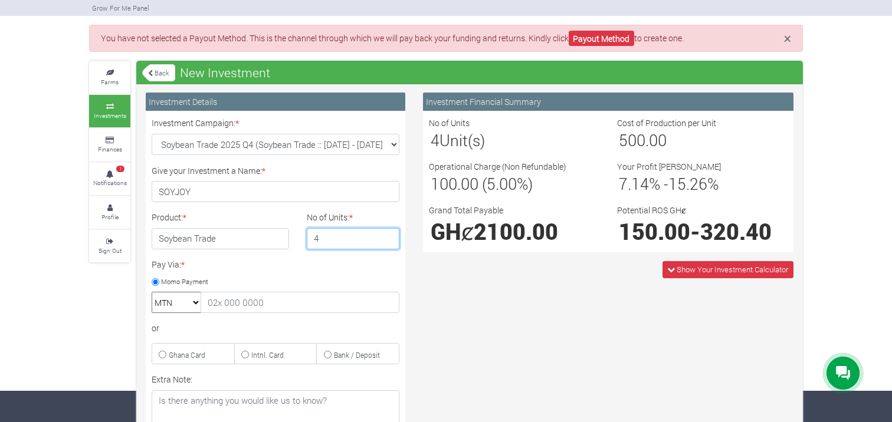
type input "4"
click at [388, 234] on input "4" at bounding box center [353, 238] width 93 height 21
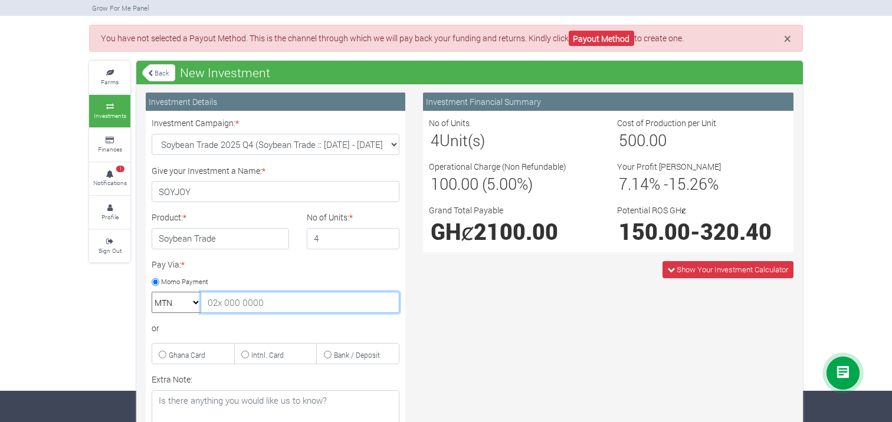
click at [221, 297] on input "text" at bounding box center [300, 302] width 199 height 21
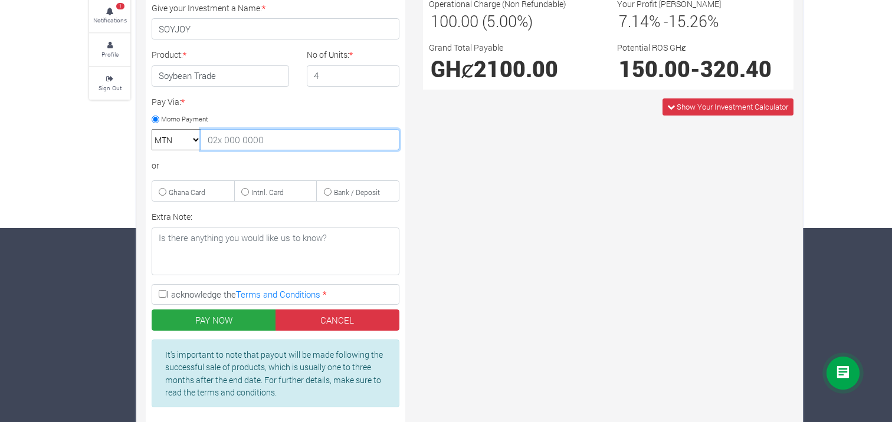
scroll to position [208, 0]
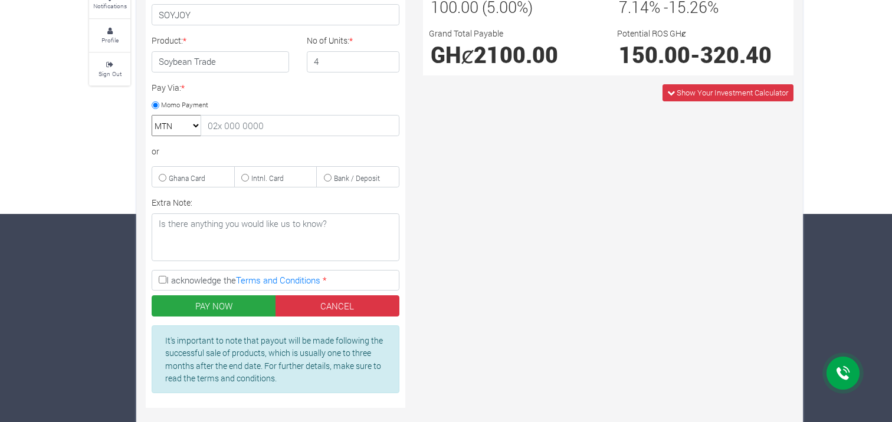
click at [160, 277] on input "I acknowledge the Terms and Conditions *" at bounding box center [163, 280] width 8 height 8
checkbox input "true"
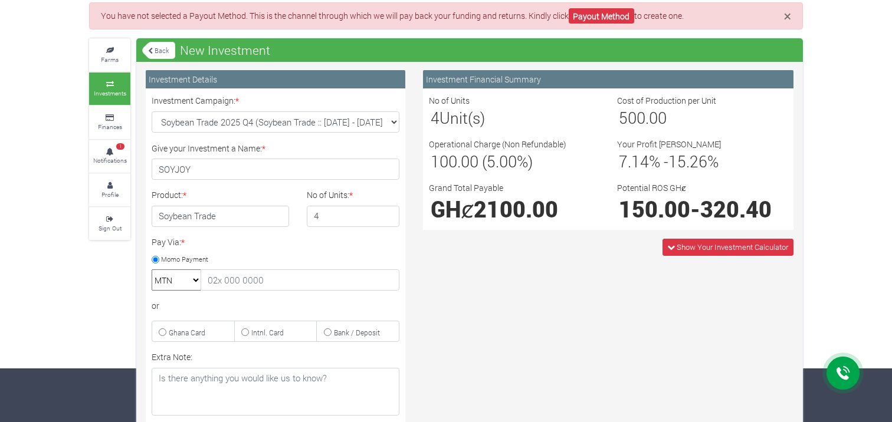
scroll to position [51, 0]
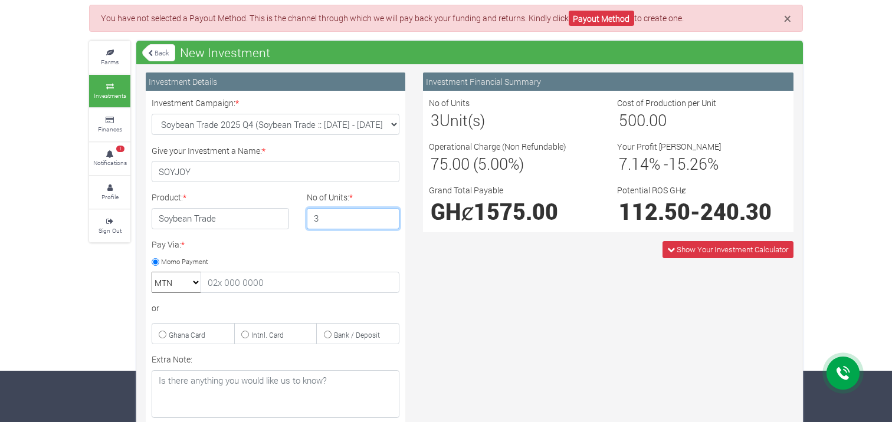
click at [389, 222] on input "3" at bounding box center [353, 218] width 93 height 21
type input "4"
click at [388, 217] on input "4" at bounding box center [353, 218] width 93 height 21
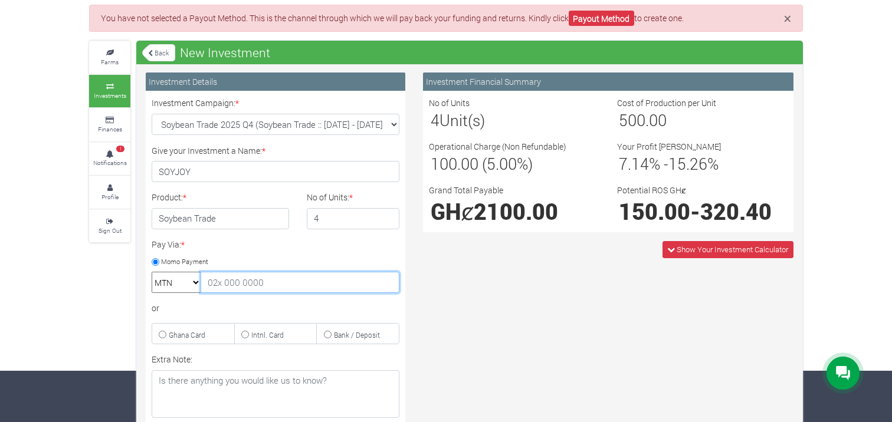
click at [229, 281] on input "text" at bounding box center [300, 282] width 199 height 21
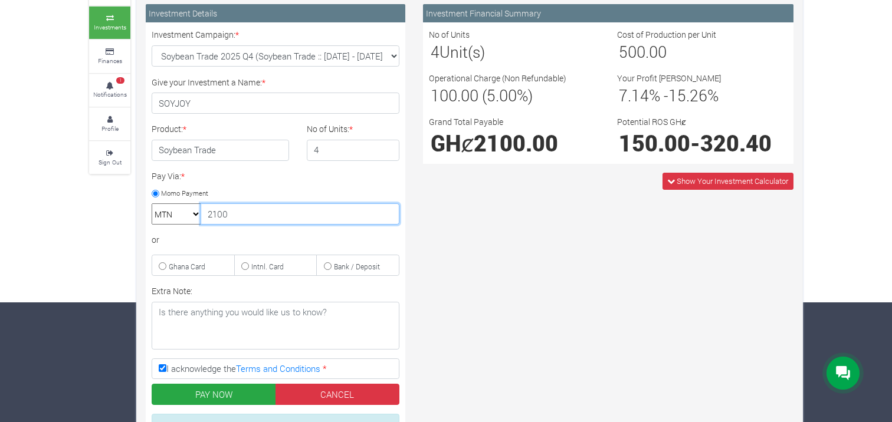
scroll to position [113, 0]
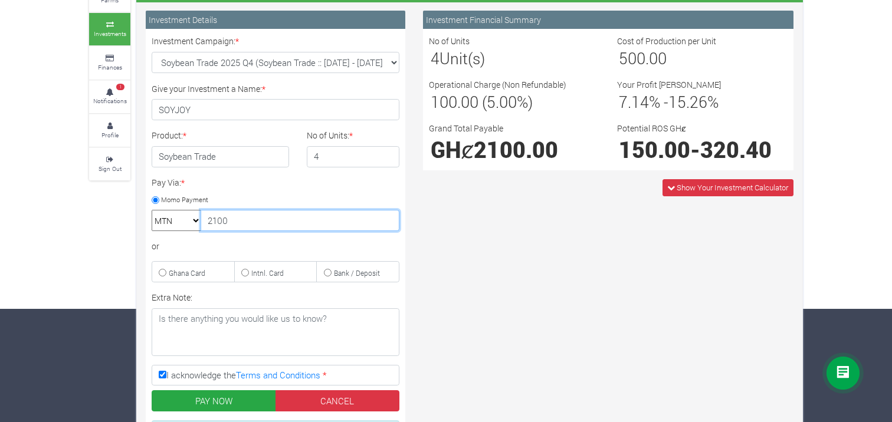
type input "2100"
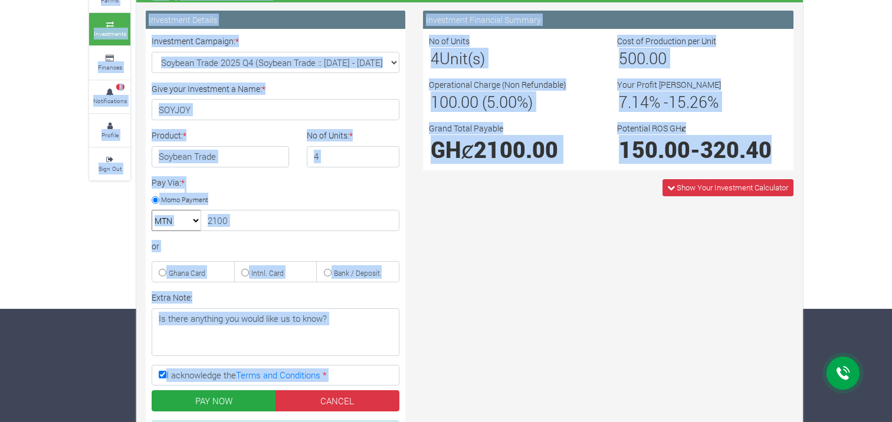
drag, startPoint x: 873, startPoint y: 250, endPoint x: 896, endPoint y: 316, distance: 69.8
click at [892, 309] on html "Main Channel Callback Feedback Form +12059526298 Open Channel Contact us on Wha…" at bounding box center [446, 98] width 892 height 422
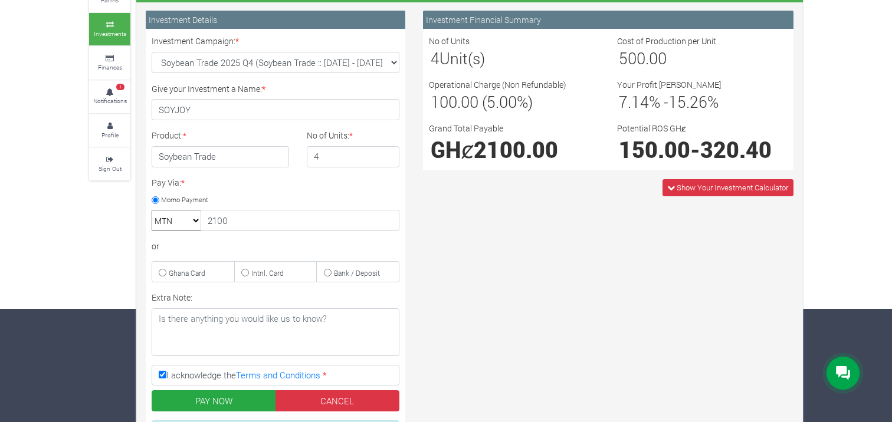
drag, startPoint x: 896, startPoint y: 316, endPoint x: 743, endPoint y: 267, distance: 159.9
click at [743, 267] on div "Investment Financial Summary No of Units 4 Unit(s) Cost of Production per Unit …" at bounding box center [608, 262] width 388 height 502
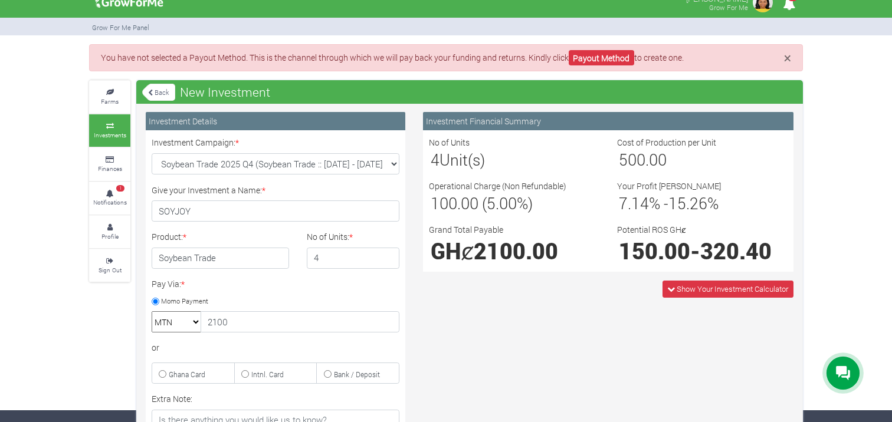
scroll to position [0, 0]
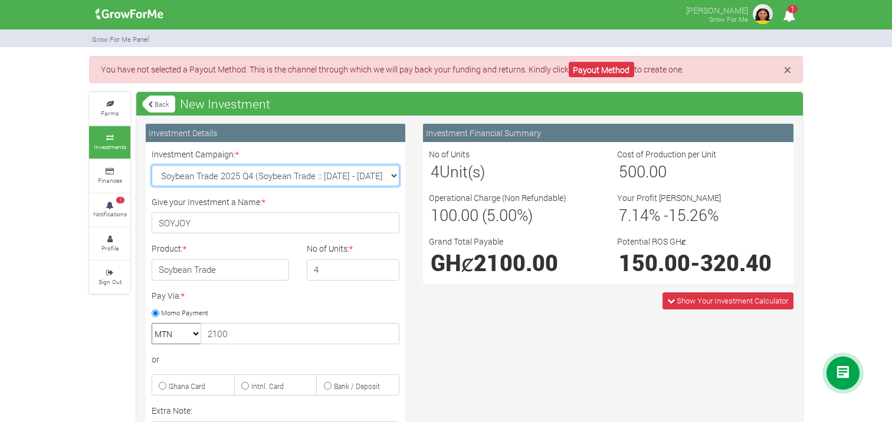
click at [394, 176] on select "Soybean Trade 2025 Q4 (Soybean Trade :: 01st Oct 2025 - 31st Mar 2026) Maize Tr…" at bounding box center [276, 175] width 248 height 21
select select "43"
click at [152, 165] on select "Soybean Trade 2025 Q4 (Soybean Trade :: 01st Oct 2025 - 31st Mar 2026) Maize Tr…" at bounding box center [276, 175] width 248 height 21
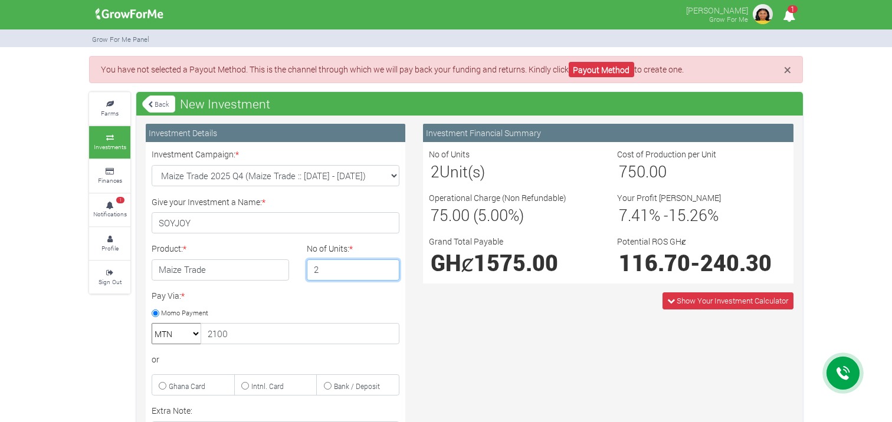
click at [389, 267] on input "2" at bounding box center [353, 270] width 93 height 21
click at [389, 267] on input "3" at bounding box center [353, 270] width 93 height 21
click at [389, 267] on input "4" at bounding box center [353, 270] width 93 height 21
type input "5"
click at [389, 267] on input "5" at bounding box center [353, 270] width 93 height 21
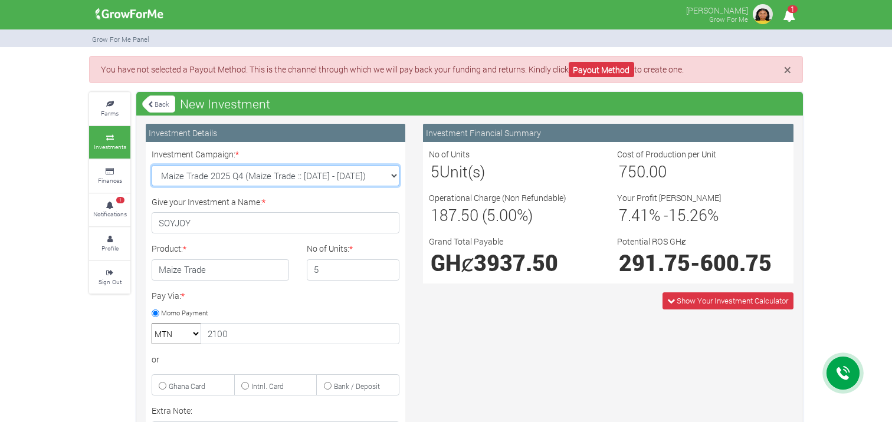
click at [391, 173] on select "Soybean Trade 2025 Q4 (Soybean Trade :: 01st Oct 2025 - 31st Mar 2026) Maize Tr…" at bounding box center [276, 175] width 248 height 21
select select "45"
click at [152, 165] on select "Soybean Trade 2025 Q4 (Soybean Trade :: 01st Oct 2025 - 31st Mar 2026) Maize Tr…" at bounding box center [276, 175] width 248 height 21
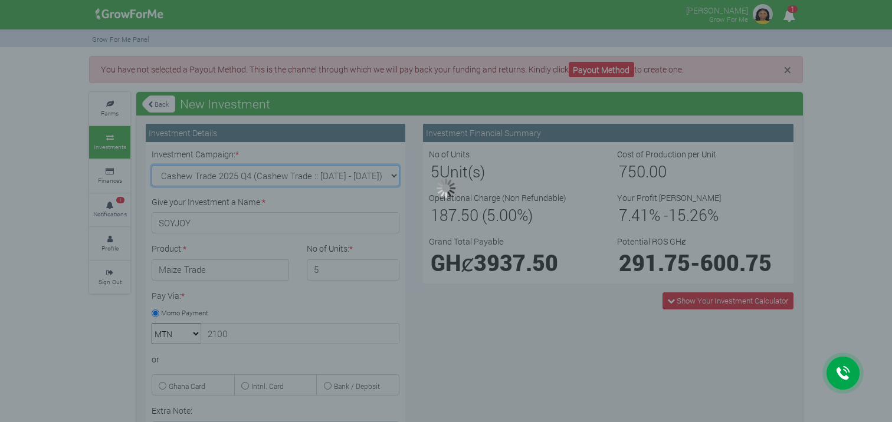
type input "1"
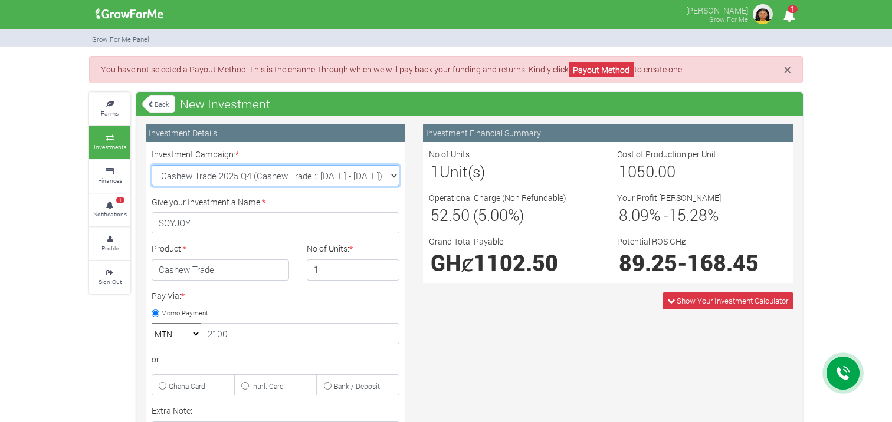
click at [388, 176] on select "Soybean Trade 2025 Q4 (Soybean Trade :: 01st Oct 2025 - 31st Mar 2026) Maize Tr…" at bounding box center [276, 175] width 248 height 21
select select "47"
click at [152, 165] on select "Soybean Trade 2025 Q4 (Soybean Trade :: 01st Oct 2025 - 31st Mar 2026) Maize Tr…" at bounding box center [276, 175] width 248 height 21
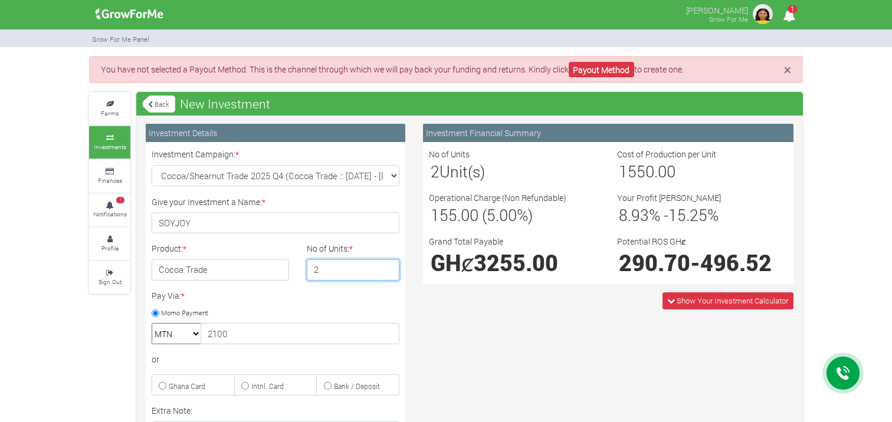
type input "2"
click at [387, 266] on input "2" at bounding box center [353, 270] width 93 height 21
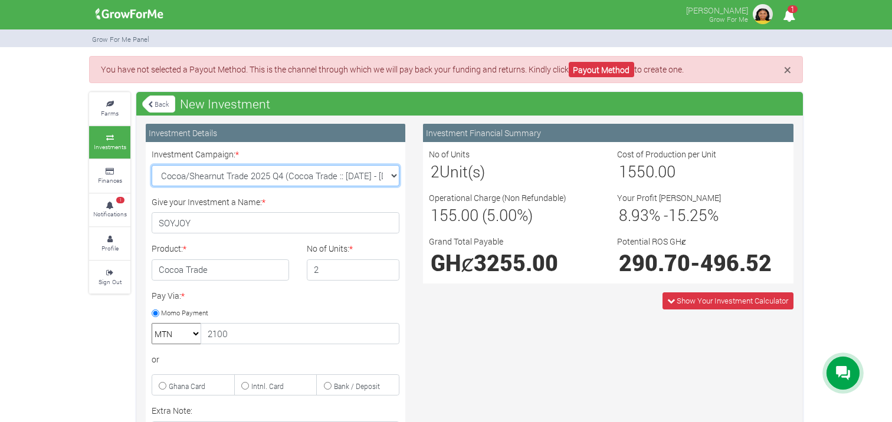
click at [389, 172] on select "Soybean Trade 2025 Q4 (Soybean Trade :: 01st Oct 2025 - 31st Mar 2026) Maize Tr…" at bounding box center [276, 175] width 248 height 21
select select "44"
click at [152, 165] on select "Soybean Trade 2025 Q4 (Soybean Trade :: 01st Oct 2025 - 31st Mar 2026) Maize Tr…" at bounding box center [276, 175] width 248 height 21
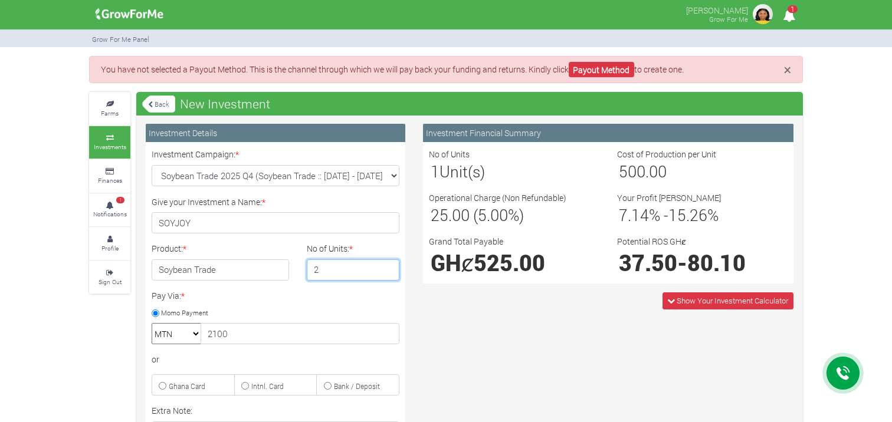
click at [388, 269] on input "2" at bounding box center [353, 270] width 93 height 21
click at [388, 269] on input "3" at bounding box center [353, 270] width 93 height 21
type input "4"
click at [388, 269] on input "4" at bounding box center [353, 270] width 93 height 21
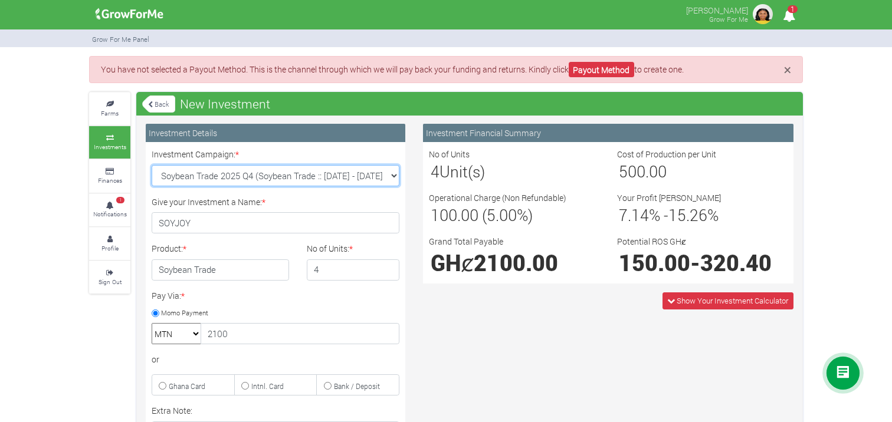
click at [392, 175] on select "Soybean Trade 2025 Q4 (Soybean Trade :: 01st Oct 2025 - 31st Mar 2026) Maize Tr…" at bounding box center [276, 175] width 248 height 21
select select "47"
click at [152, 165] on select "Soybean Trade 2025 Q4 (Soybean Trade :: 01st Oct 2025 - 31st Mar 2026) Maize Tr…" at bounding box center [276, 175] width 248 height 21
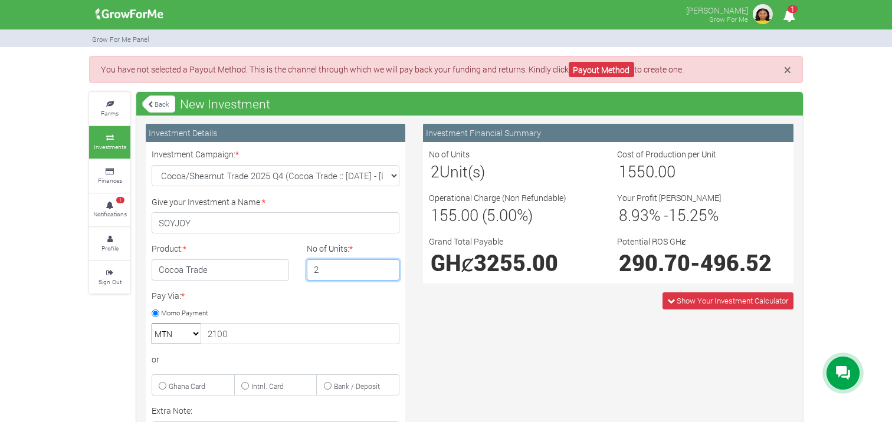
click at [386, 267] on input "2" at bounding box center [353, 270] width 93 height 21
click at [386, 267] on input "3" at bounding box center [353, 270] width 93 height 21
click at [386, 267] on input "4" at bounding box center [353, 270] width 93 height 21
type input "5"
click at [386, 267] on input "5" at bounding box center [353, 270] width 93 height 21
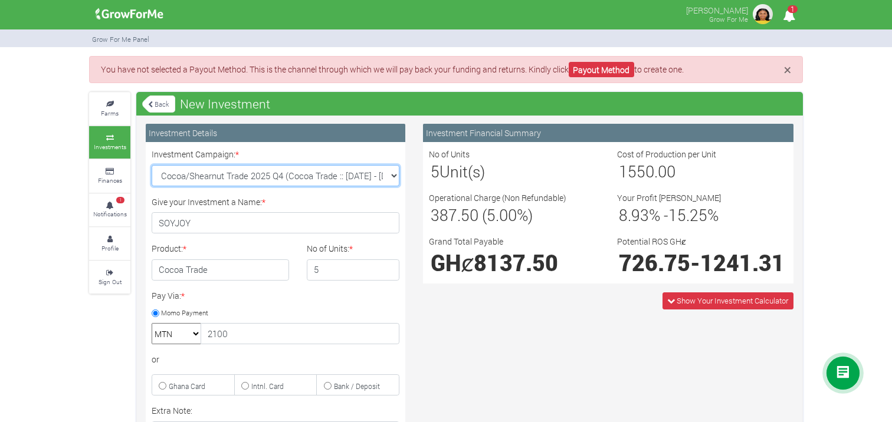
click at [387, 172] on select "Soybean Trade 2025 Q4 (Soybean Trade :: 01st Oct 2025 - 31st Mar 2026) Maize Tr…" at bounding box center [276, 175] width 248 height 21
select select "46"
click at [152, 165] on select "Soybean Trade 2025 Q4 (Soybean Trade :: 01st Oct 2025 - 31st Mar 2026) Maize Tr…" at bounding box center [276, 175] width 248 height 21
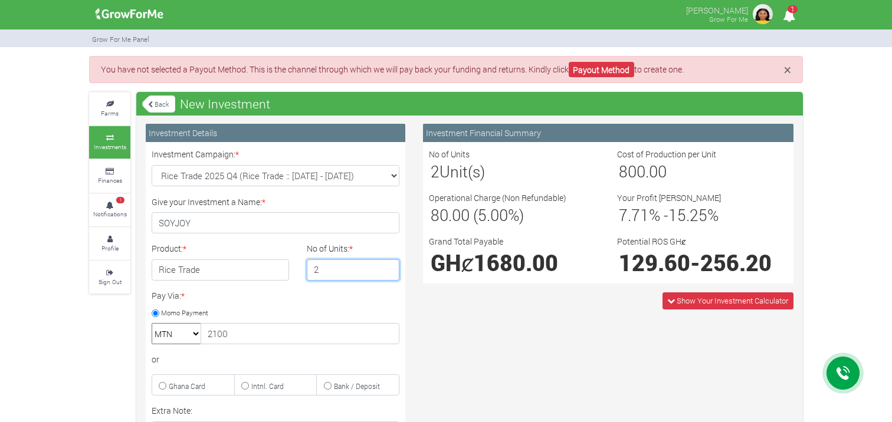
click at [387, 265] on input "2" at bounding box center [353, 270] width 93 height 21
click at [387, 265] on input "3" at bounding box center [353, 270] width 93 height 21
click at [387, 265] on input "4" at bounding box center [353, 270] width 93 height 21
type input "5"
click at [387, 265] on input "5" at bounding box center [353, 270] width 93 height 21
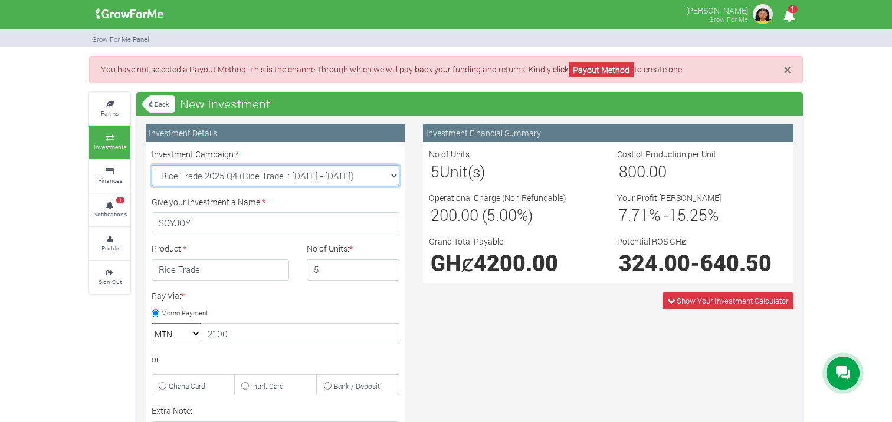
click at [395, 175] on select "Soybean Trade 2025 Q4 (Soybean Trade :: 01st Oct 2025 - 31st Mar 2026) Maize Tr…" at bounding box center [276, 175] width 248 height 21
select select "44"
click at [152, 165] on select "Soybean Trade 2025 Q4 (Soybean Trade :: 01st Oct 2025 - 31st Mar 2026) Maize Tr…" at bounding box center [276, 175] width 248 height 21
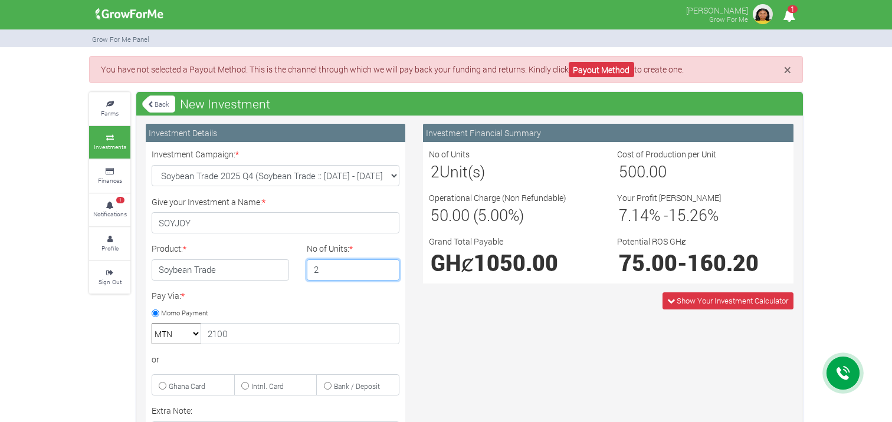
click at [389, 267] on input "2" at bounding box center [353, 270] width 93 height 21
click at [389, 267] on input "3" at bounding box center [353, 270] width 93 height 21
type input "4"
click at [389, 267] on input "4" at bounding box center [353, 270] width 93 height 21
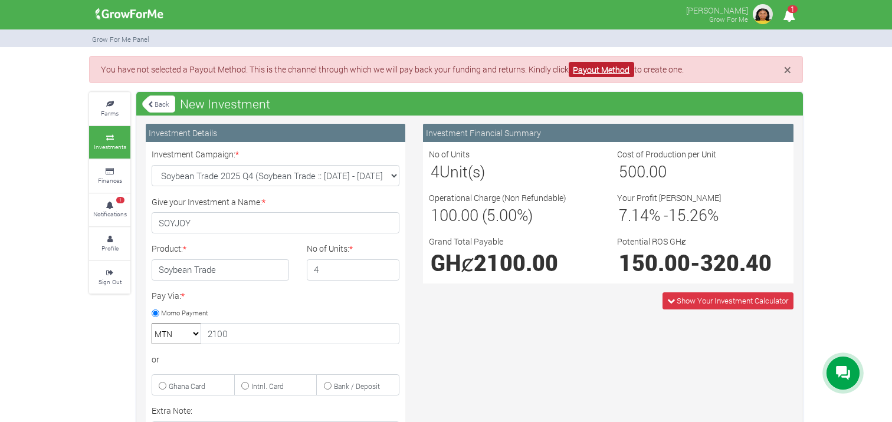
click at [604, 72] on link "Payout Method" at bounding box center [601, 70] width 65 height 16
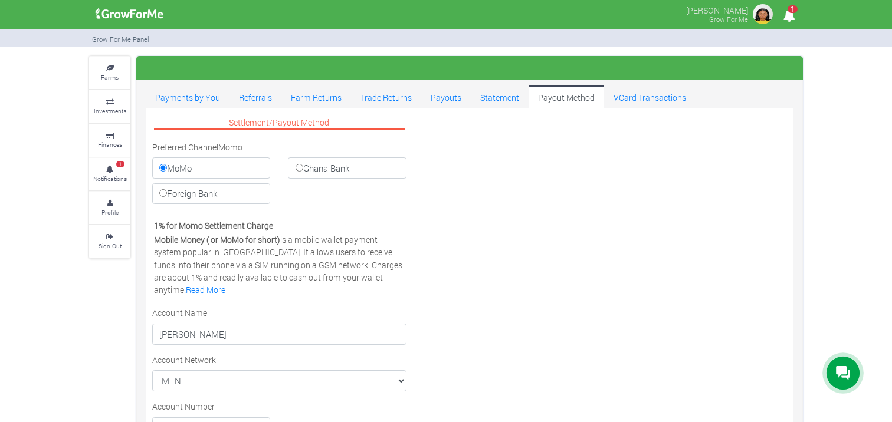
click at [302, 168] on input "Ghana Bank" at bounding box center [300, 168] width 8 height 8
radio input "true"
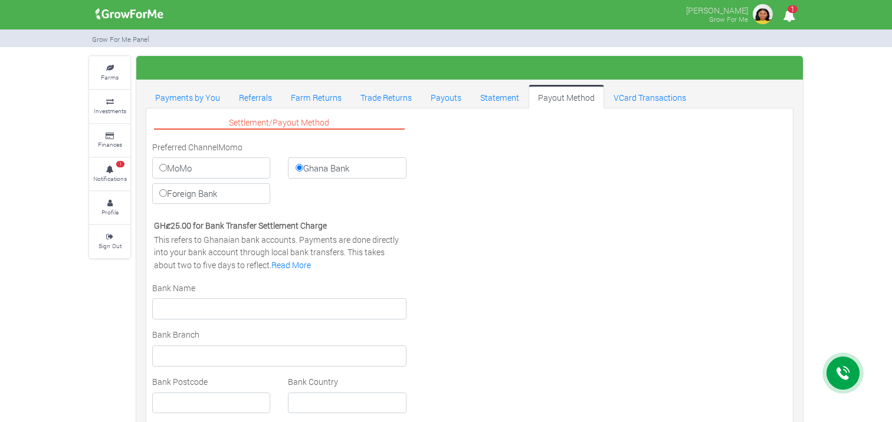
click at [165, 168] on input "MoMo" at bounding box center [163, 168] width 8 height 8
radio input "true"
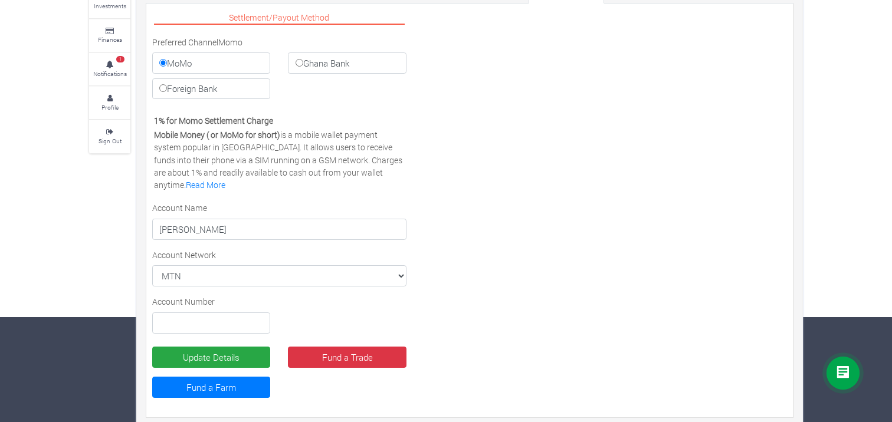
scroll to position [113, 0]
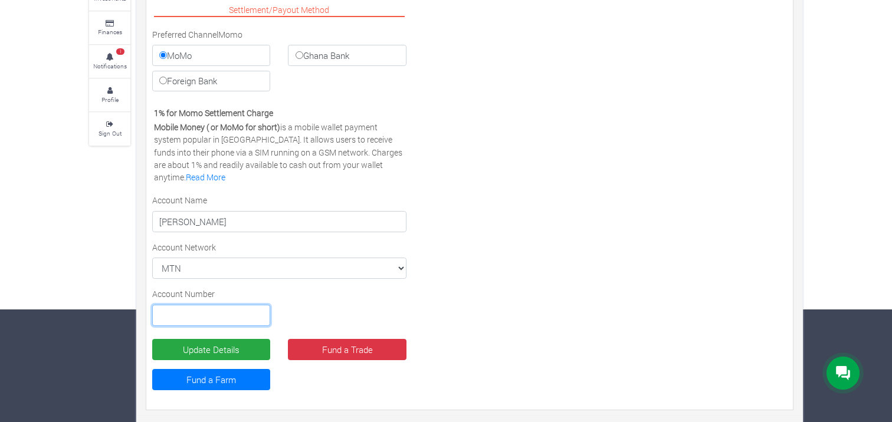
click at [188, 319] on input "text" at bounding box center [211, 315] width 118 height 21
type input "2"
type input "="
click at [188, 319] on input "[PHONE_NUMBER]" at bounding box center [211, 315] width 118 height 21
click at [201, 316] on input "[PHONE_NUMBER]" at bounding box center [211, 315] width 118 height 21
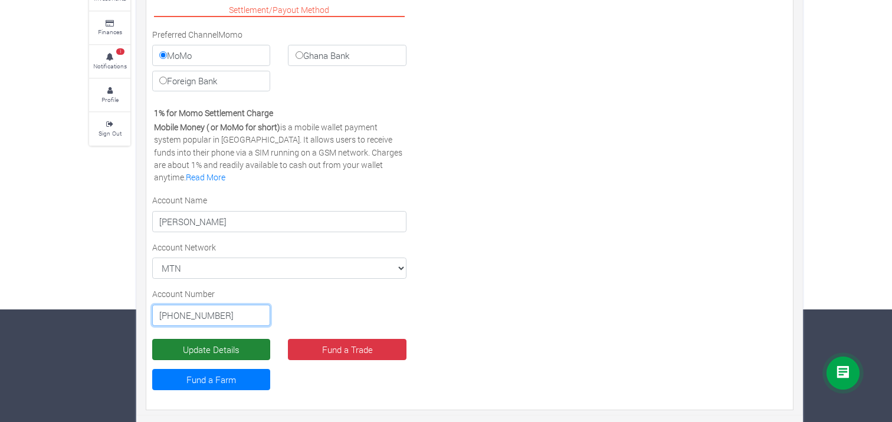
type input "[PHONE_NUMBER]"
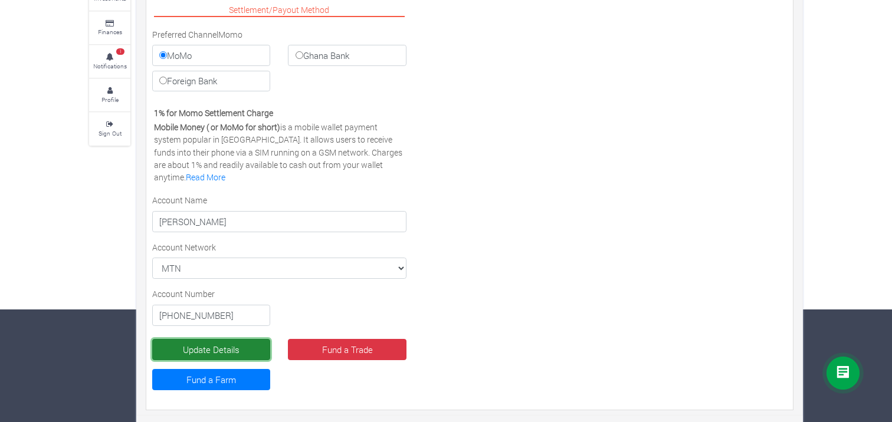
click at [249, 347] on button "Update Details" at bounding box center [211, 349] width 118 height 21
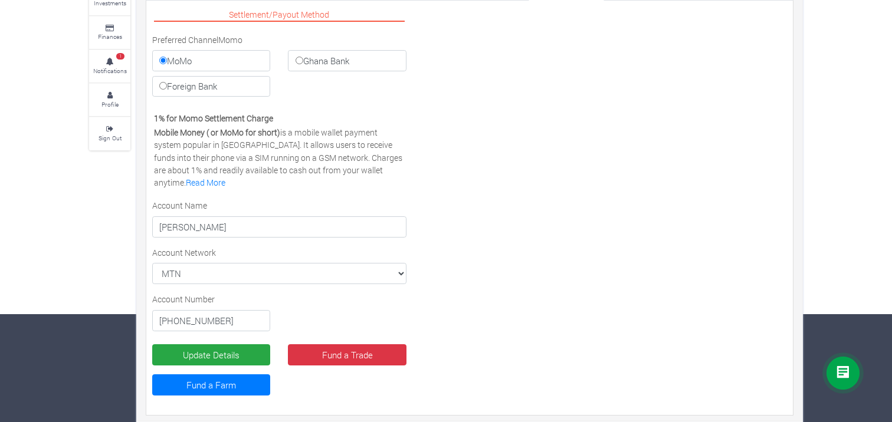
scroll to position [113, 0]
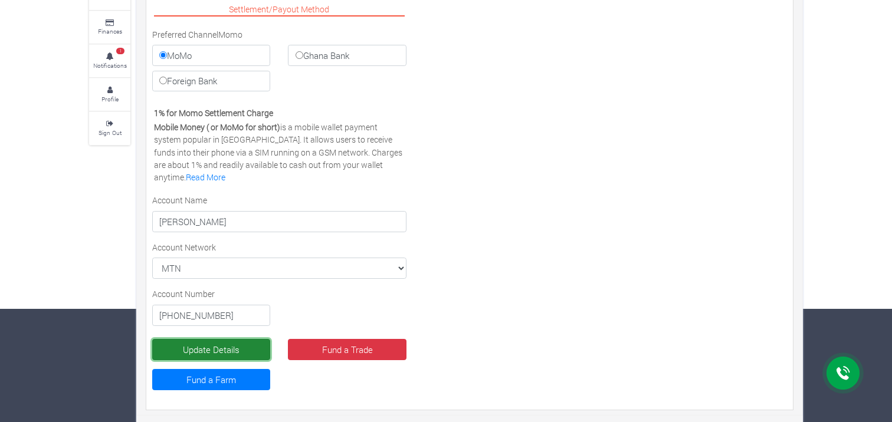
click at [212, 349] on button "Update Details" at bounding box center [211, 349] width 118 height 21
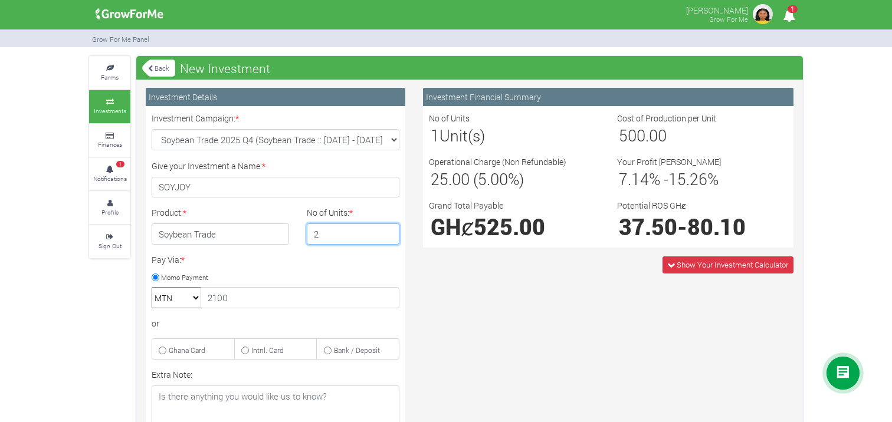
click at [388, 231] on input "2" at bounding box center [353, 234] width 93 height 21
click at [388, 231] on input "3" at bounding box center [353, 234] width 93 height 21
type input "4"
click at [388, 231] on input "4" at bounding box center [353, 234] width 93 height 21
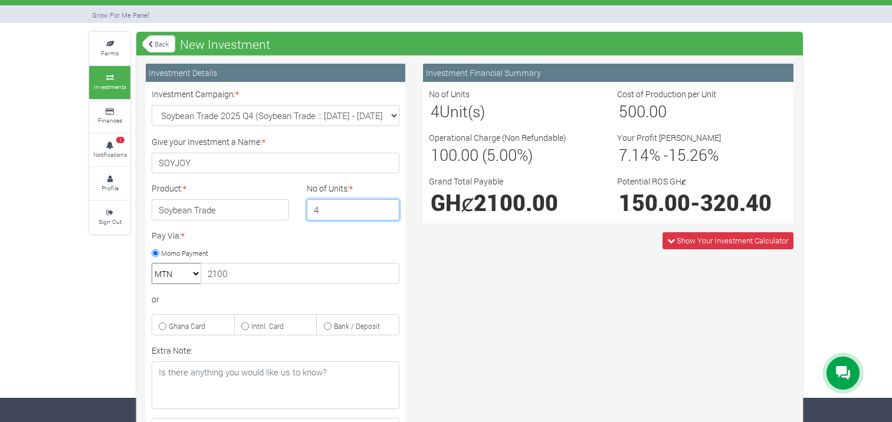
scroll to position [27, 0]
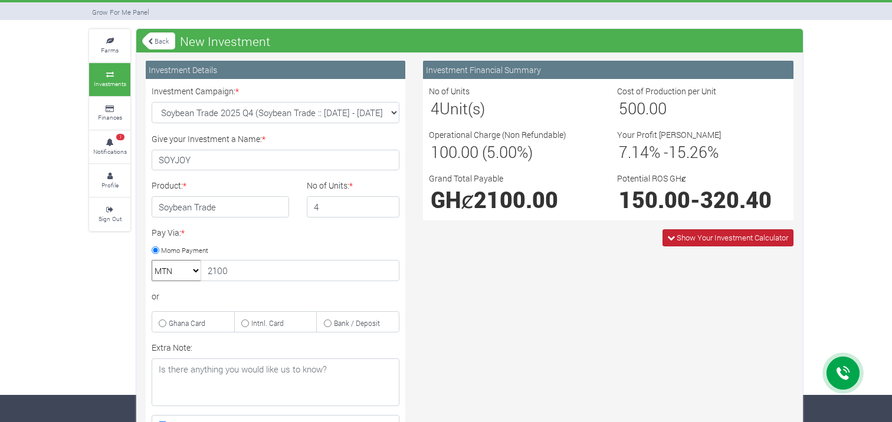
click at [671, 238] on icon at bounding box center [671, 238] width 8 height 8
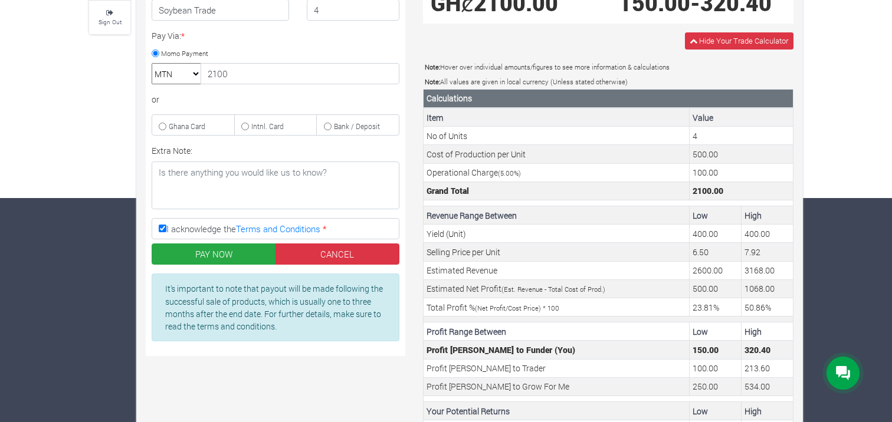
scroll to position [228, 0]
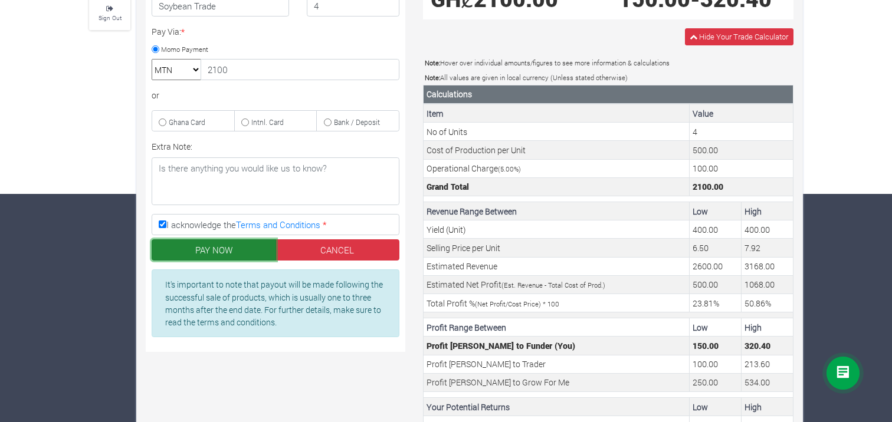
click at [205, 247] on button "PAY NOW" at bounding box center [214, 250] width 125 height 21
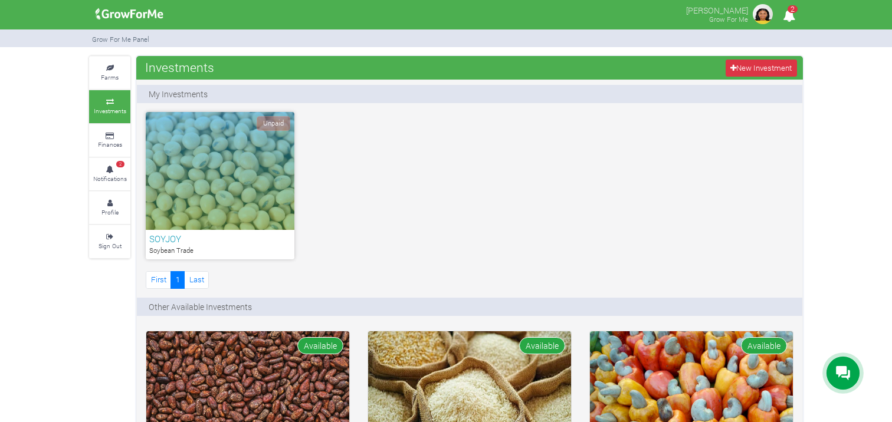
click at [271, 123] on span "Unpaid" at bounding box center [274, 123] width 34 height 15
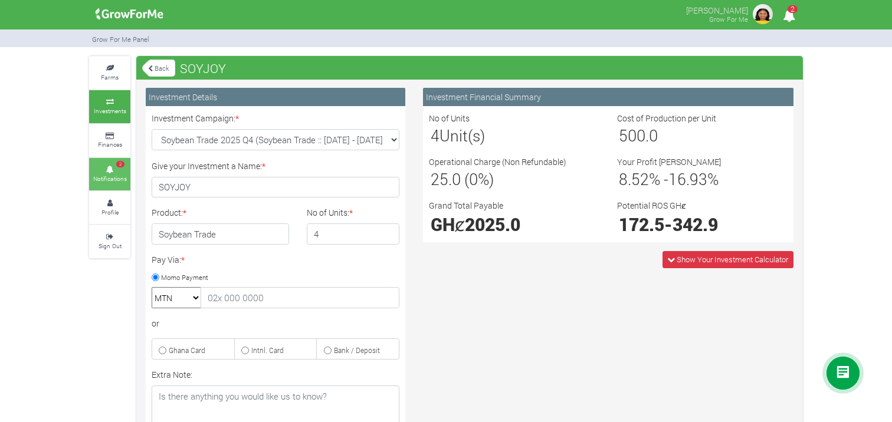
click at [109, 175] on small "Notifications" at bounding box center [110, 179] width 34 height 8
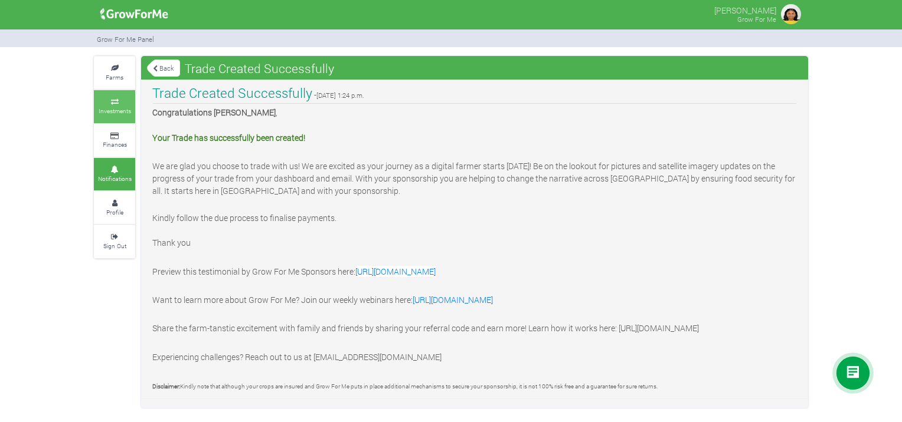
click at [116, 107] on small "Investments" at bounding box center [115, 111] width 32 height 8
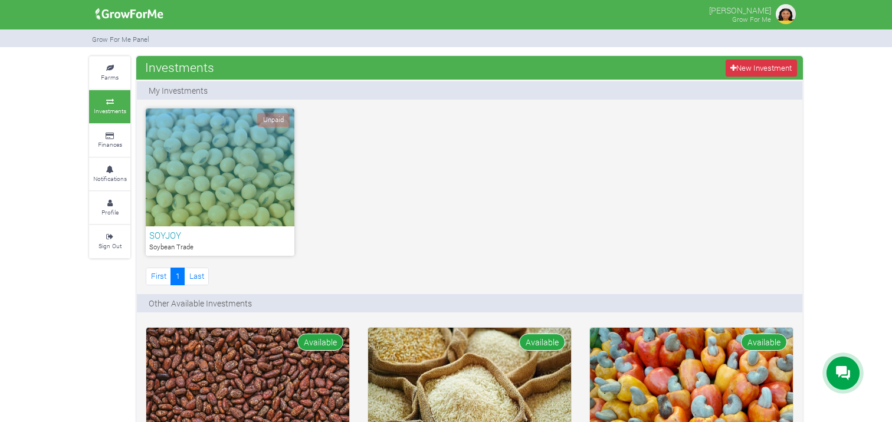
click at [257, 120] on span "Unpaid" at bounding box center [274, 120] width 34 height 15
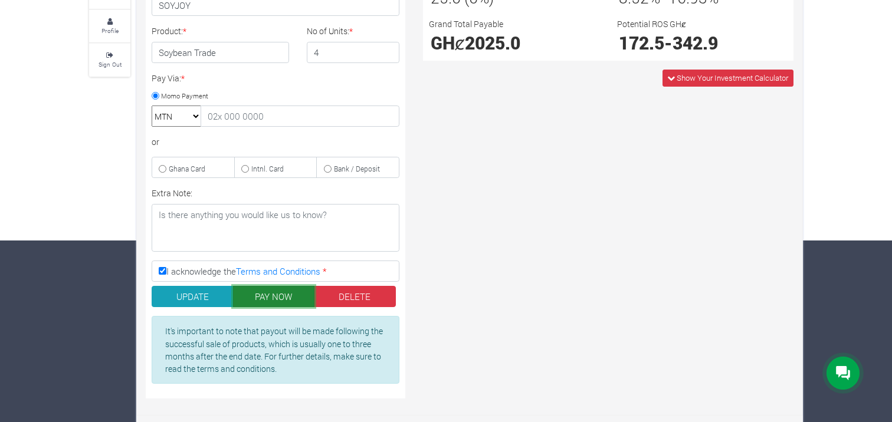
click at [270, 300] on button "PAY NOW" at bounding box center [274, 296] width 82 height 21
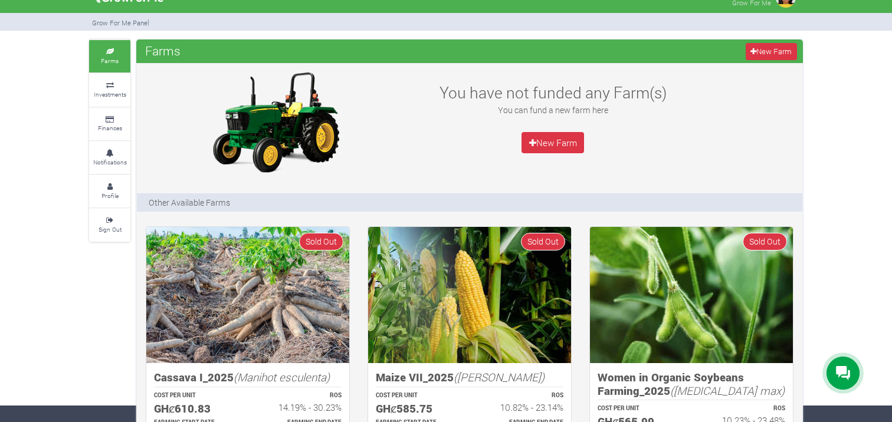
scroll to position [14, 0]
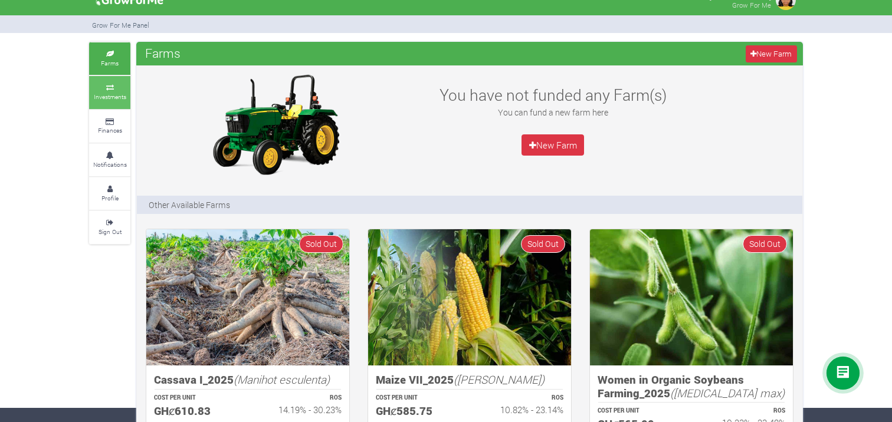
click at [113, 102] on link "Investments" at bounding box center [109, 92] width 41 height 32
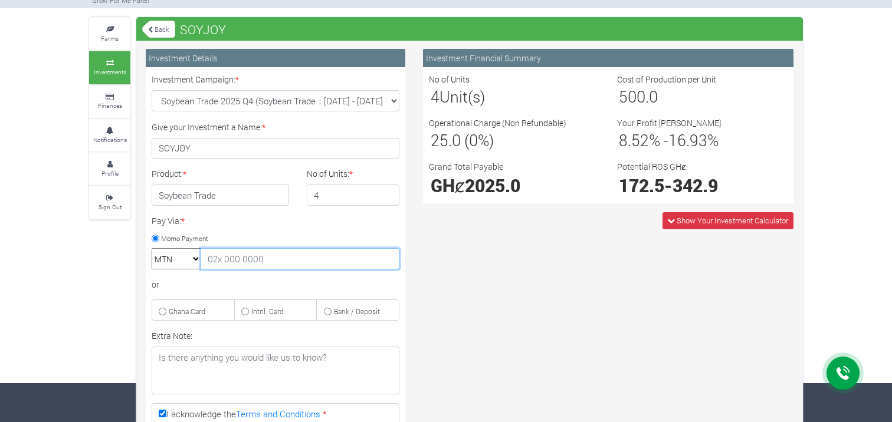
click at [213, 259] on input "text" at bounding box center [300, 258] width 199 height 21
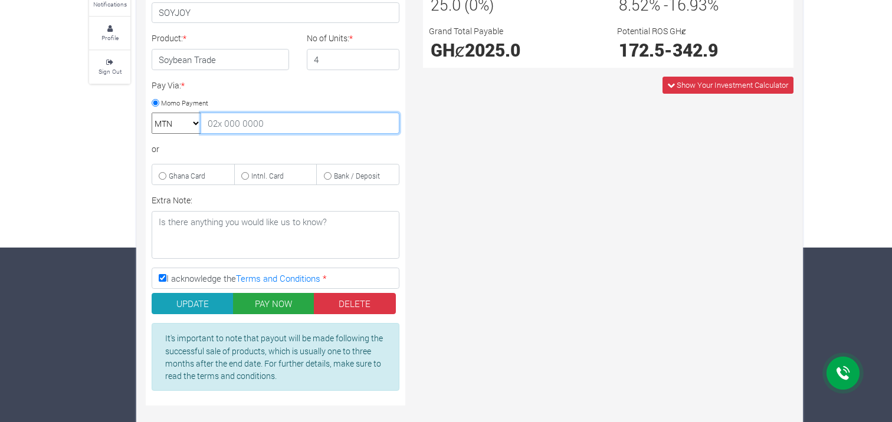
scroll to position [182, 0]
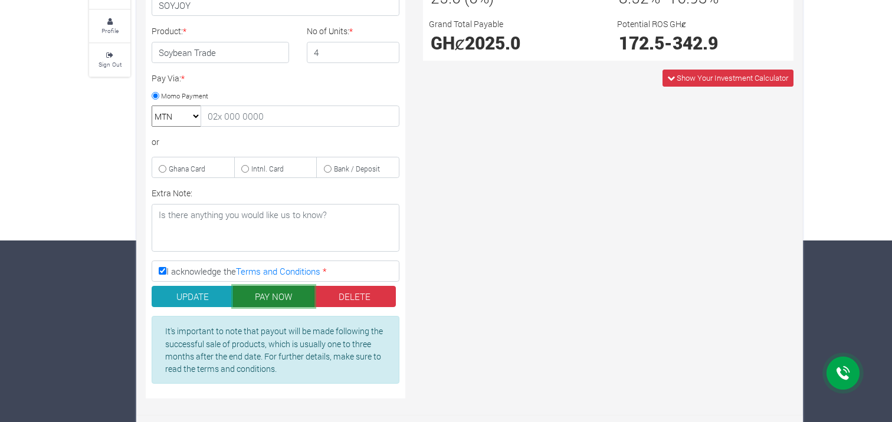
click at [271, 293] on button "PAY NOW" at bounding box center [274, 296] width 82 height 21
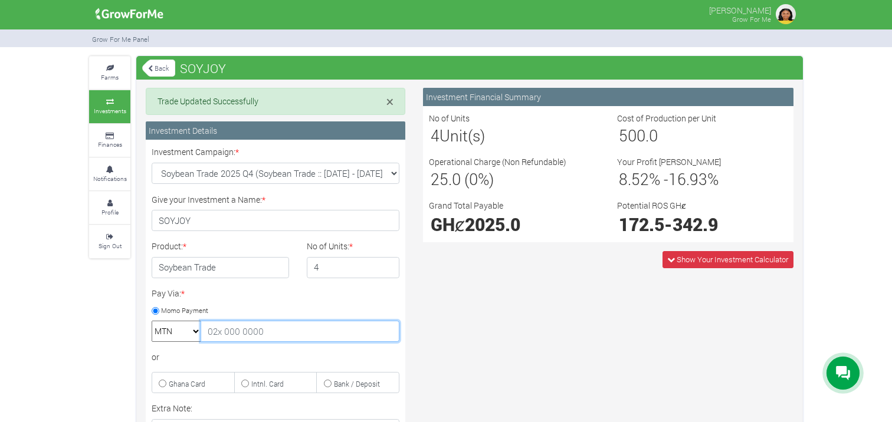
drag, startPoint x: 0, startPoint y: 0, endPoint x: 215, endPoint y: 332, distance: 395.9
click at [215, 332] on input "text" at bounding box center [300, 331] width 199 height 21
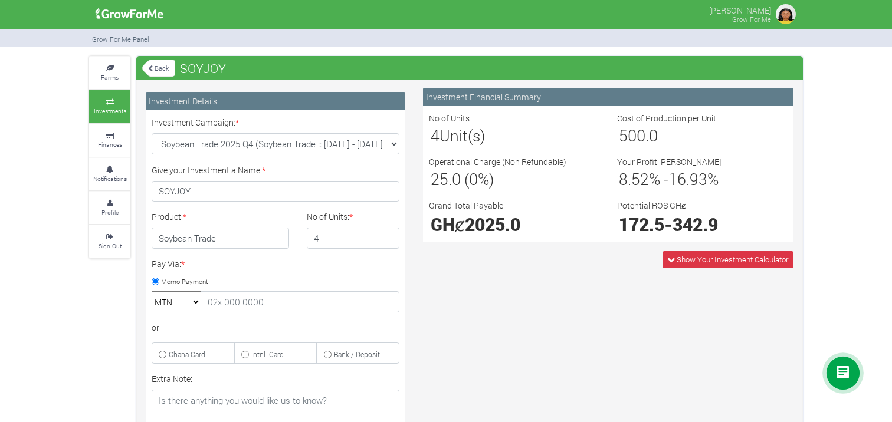
click at [520, 347] on div "Investment Financial Summary No of Units 4 Unit(s) Cost of Production per Unit …" at bounding box center [608, 341] width 388 height 506
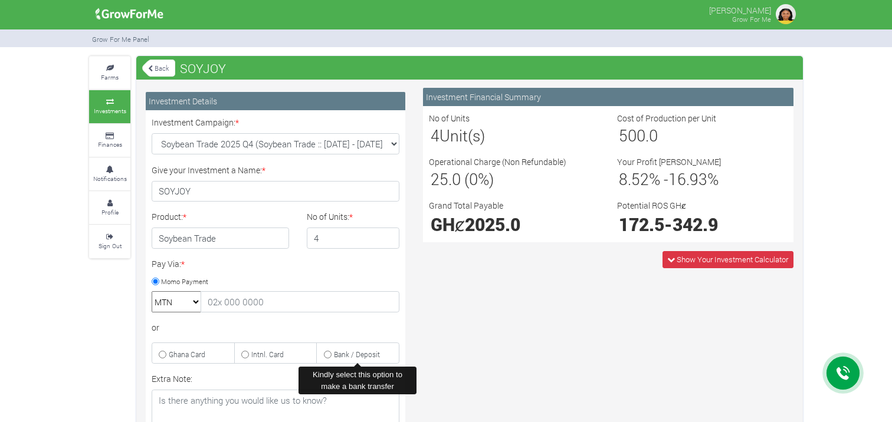
click at [329, 353] on input "Bank / Deposit" at bounding box center [328, 355] width 8 height 8
radio input "true"
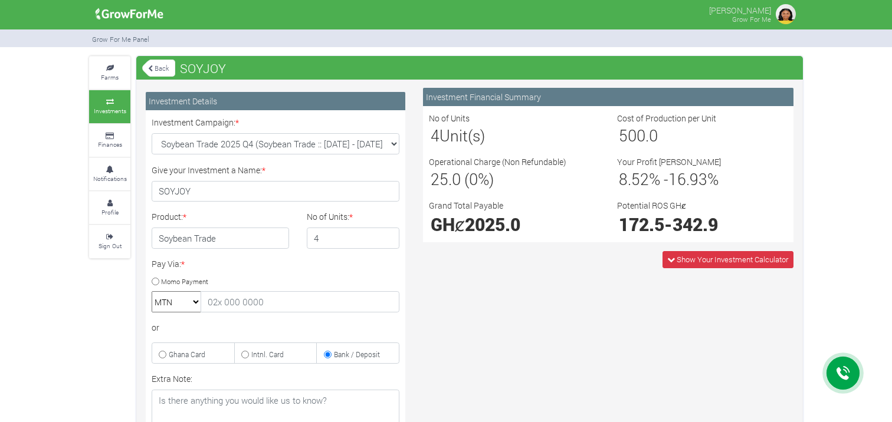
click at [505, 381] on div "Investment Financial Summary No of Units 4 Unit(s) Cost of Production per Unit …" at bounding box center [608, 341] width 388 height 506
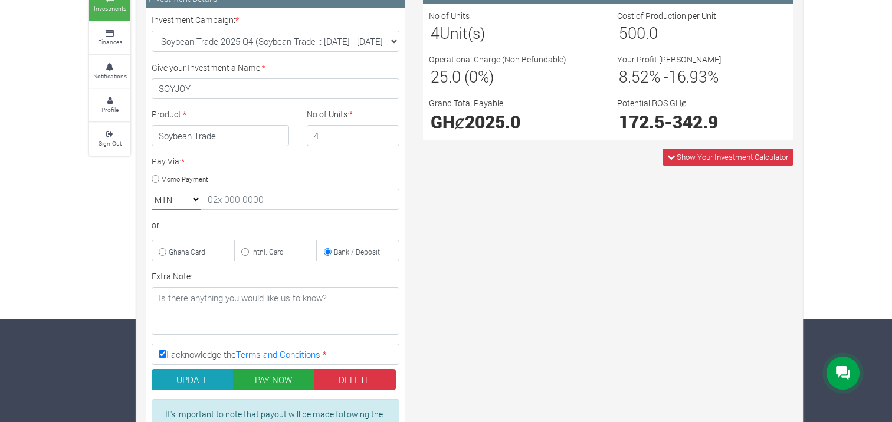
scroll to position [103, 0]
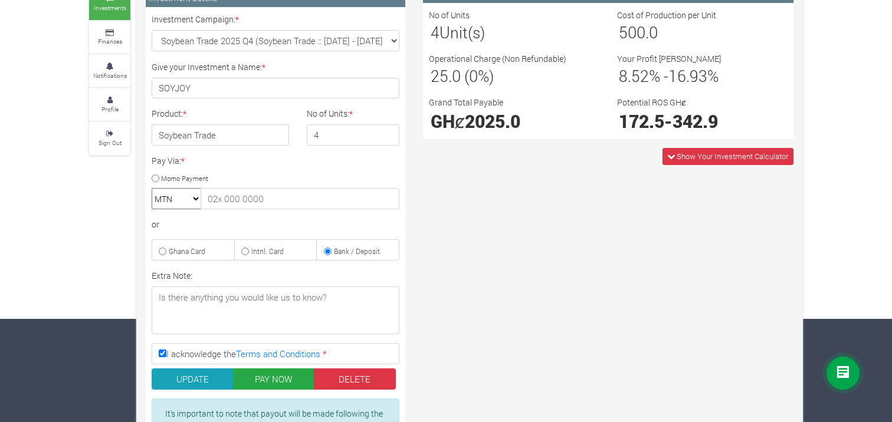
click at [153, 175] on input "Momo Payment" at bounding box center [156, 179] width 8 height 8
radio input "true"
click at [217, 200] on input "text" at bounding box center [300, 198] width 199 height 21
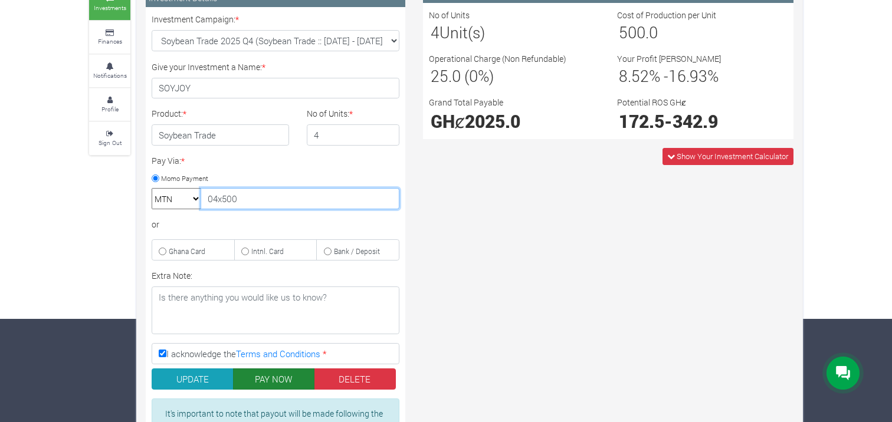
type input "04x500"
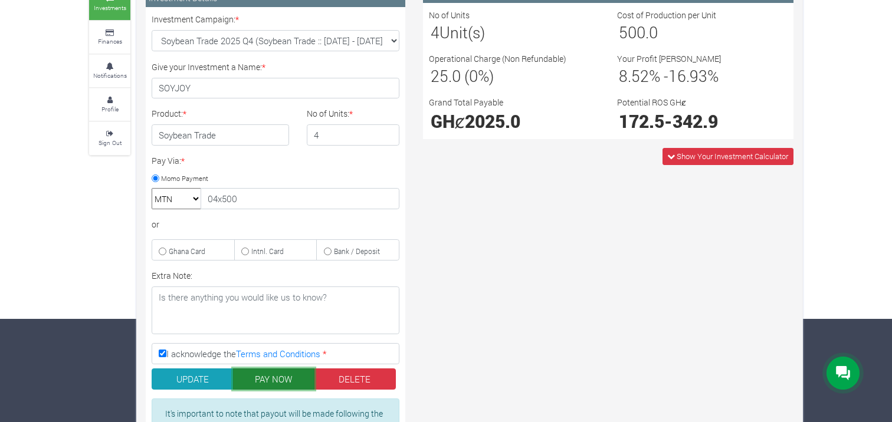
click at [281, 376] on button "PAY NOW" at bounding box center [274, 379] width 82 height 21
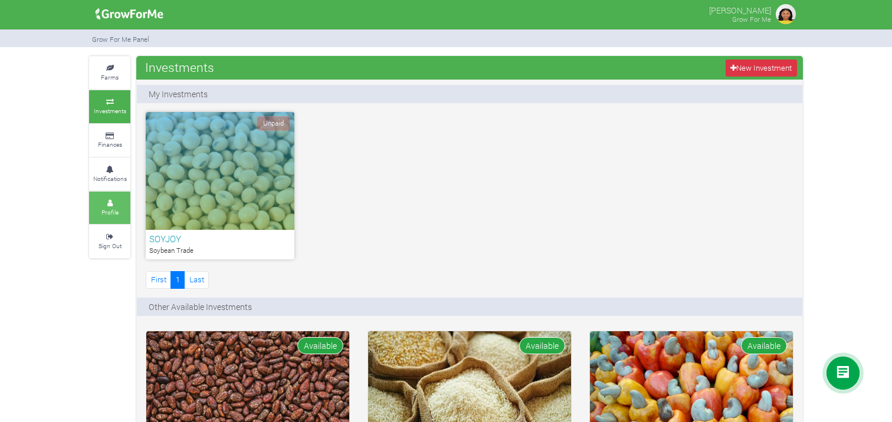
click at [114, 204] on icon at bounding box center [109, 204] width 35 height 6
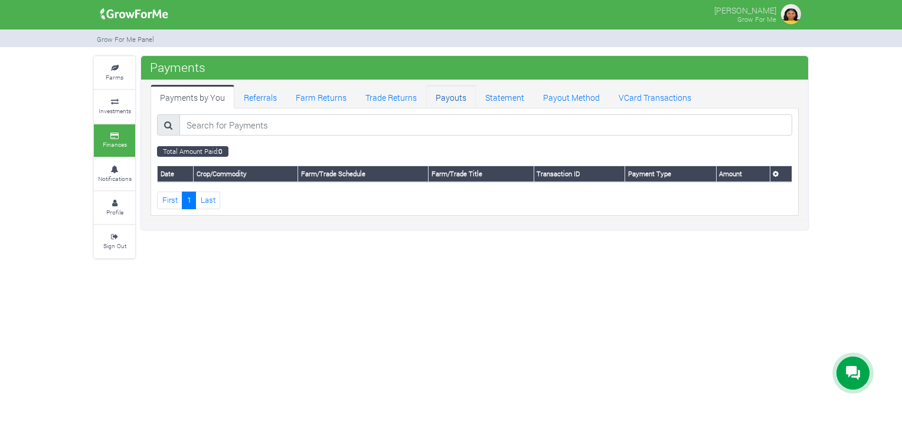
click at [444, 103] on link "Payouts" at bounding box center [451, 97] width 50 height 24
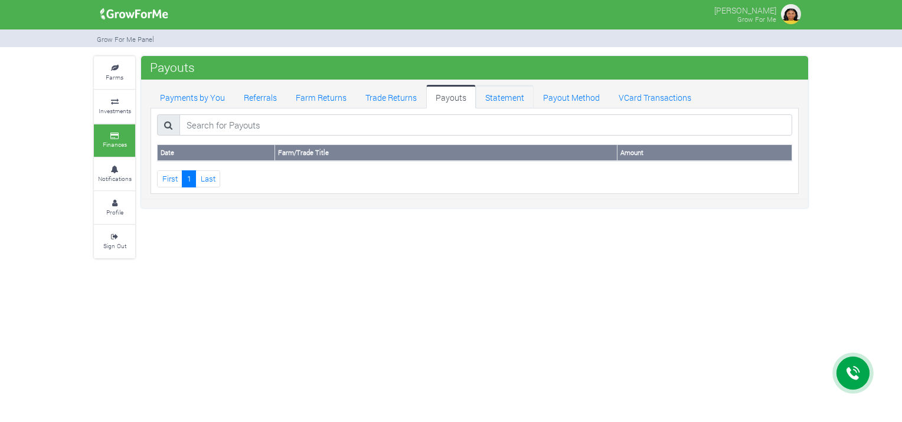
click at [502, 97] on link "Statement" at bounding box center [505, 97] width 58 height 24
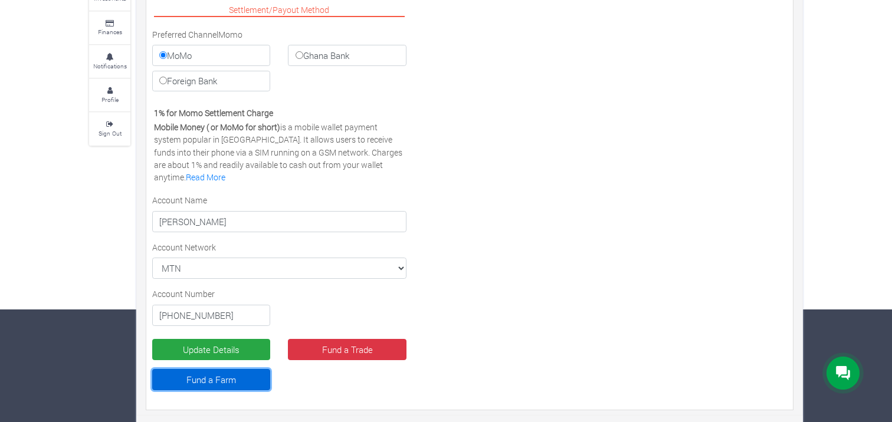
click at [232, 385] on link "Fund a Farm" at bounding box center [211, 379] width 118 height 21
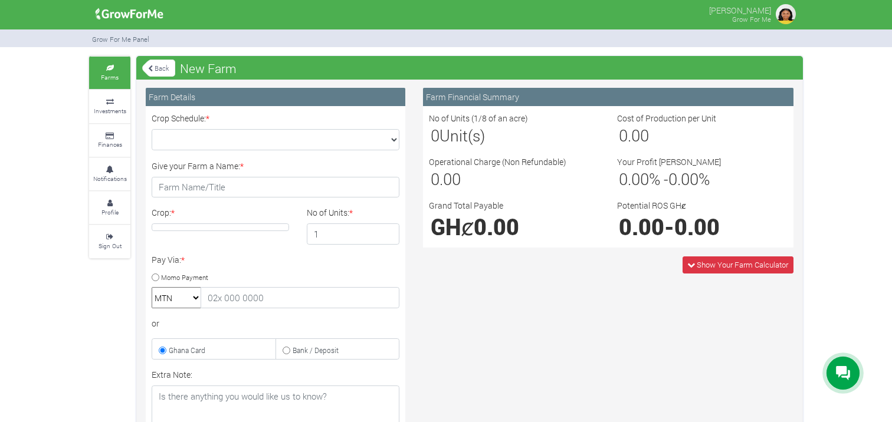
click at [515, 326] on div "Farm Financial Summary No of Units (1/8 of an acre) 0 Unit(s) Cost of Productio…" at bounding box center [608, 339] width 388 height 502
click at [394, 139] on select "Crop Schedule: *" at bounding box center [276, 139] width 248 height 21
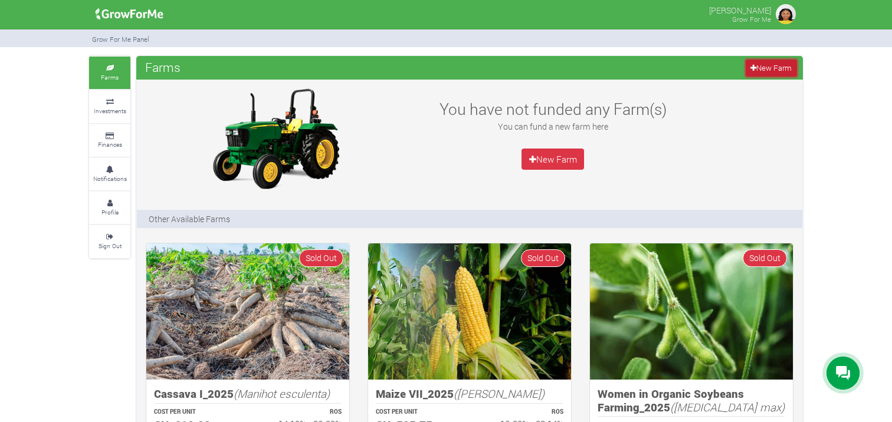
click at [762, 70] on link "New Farm" at bounding box center [771, 68] width 51 height 17
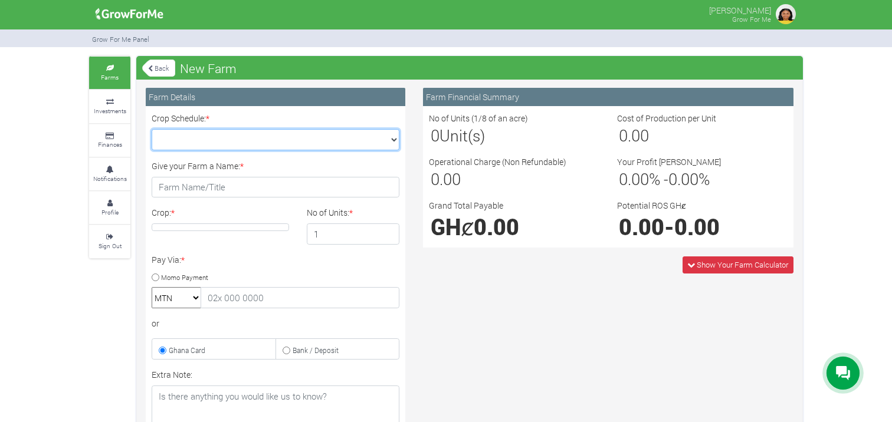
click at [392, 140] on select "Crop Schedule: *" at bounding box center [276, 139] width 248 height 21
click at [152, 129] on select "Crop Schedule: *" at bounding box center [276, 139] width 248 height 21
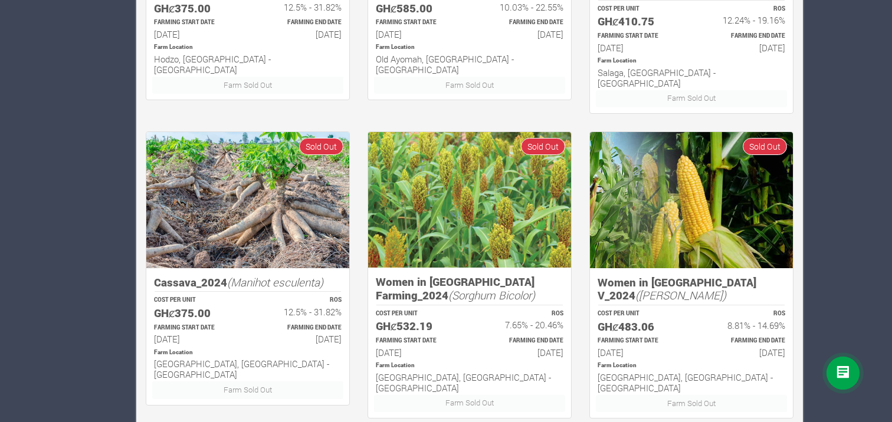
scroll to position [741, 0]
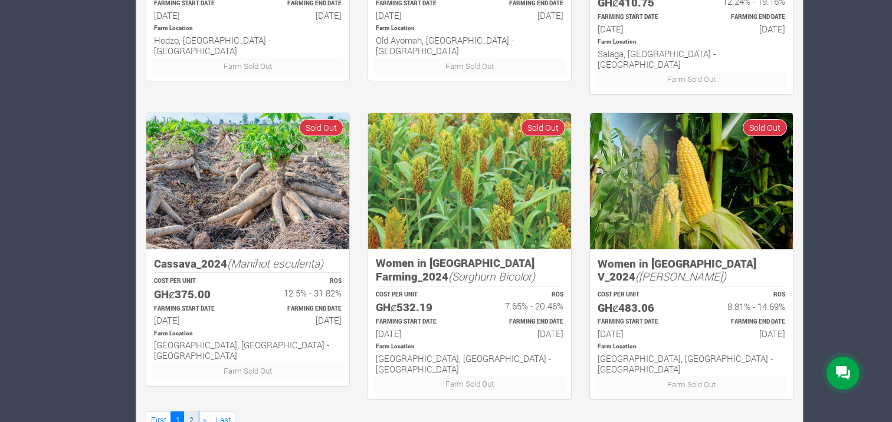
click at [189, 412] on link "2" at bounding box center [191, 420] width 14 height 17
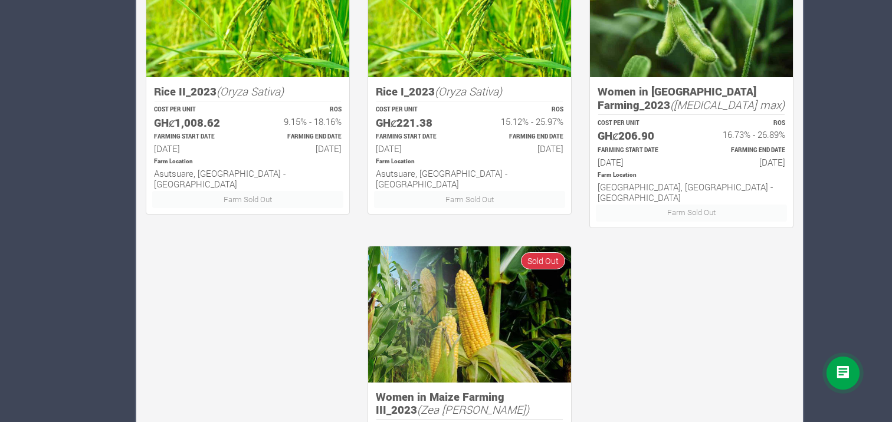
scroll to position [741, 0]
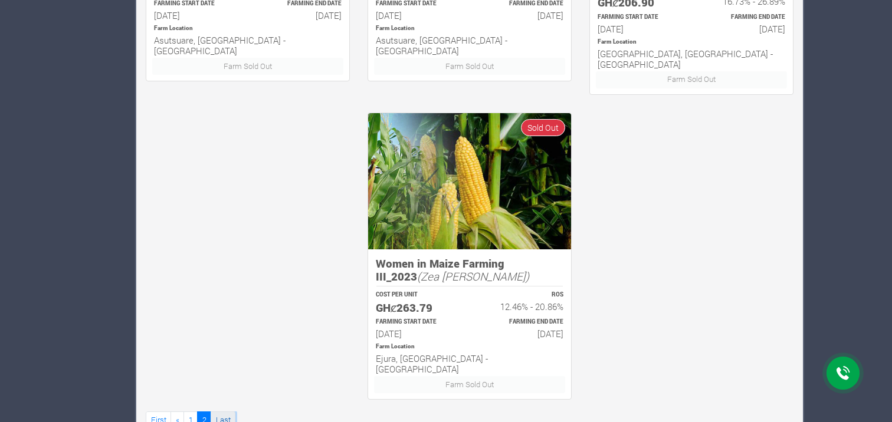
click at [222, 412] on link "Last" at bounding box center [223, 420] width 25 height 17
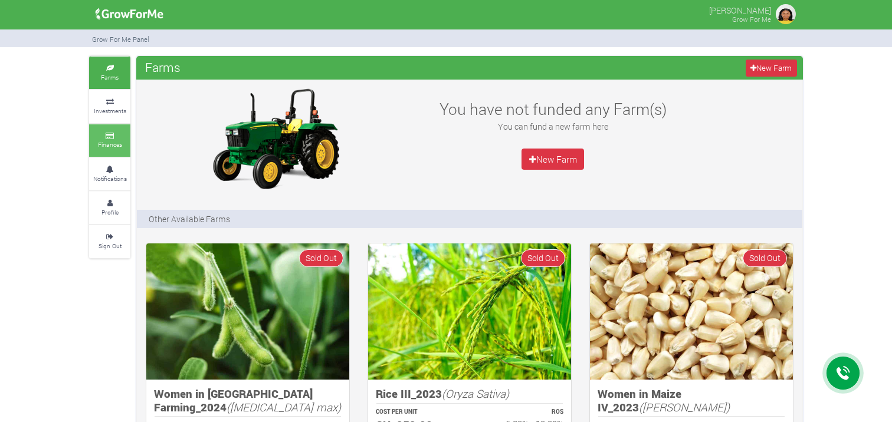
click at [110, 135] on icon at bounding box center [109, 136] width 35 height 6
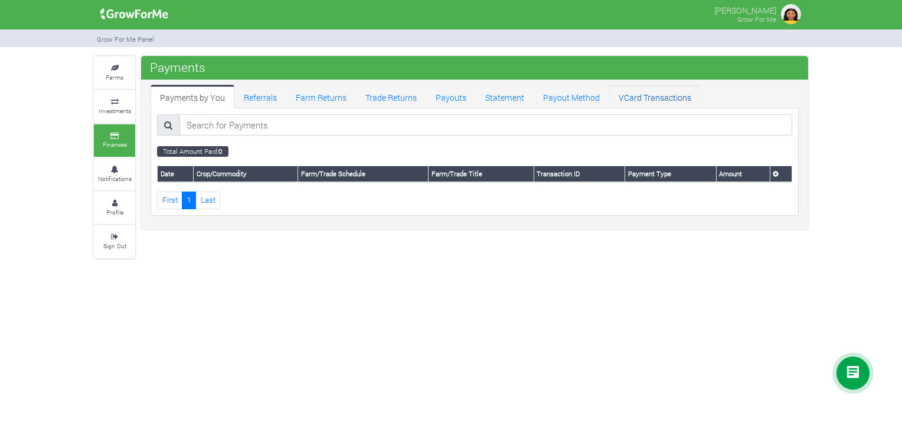
click at [649, 97] on link "VCard Transactions" at bounding box center [654, 97] width 91 height 24
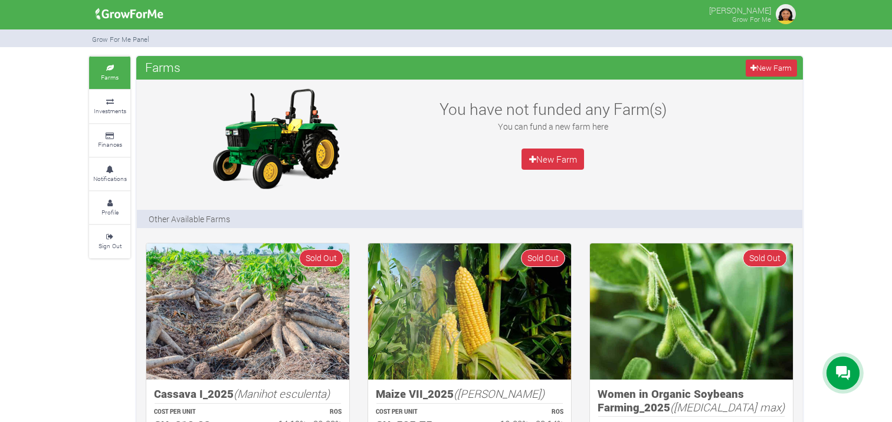
click at [113, 107] on small "Investments" at bounding box center [110, 111] width 32 height 8
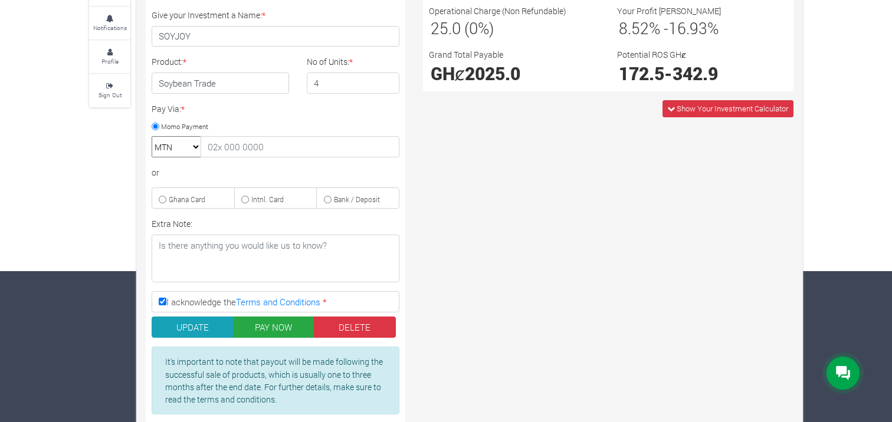
scroll to position [151, 0]
click at [224, 145] on input "text" at bounding box center [300, 146] width 199 height 21
click at [224, 145] on input "0557254" at bounding box center [300, 146] width 199 height 21
click at [237, 144] on input "05567254" at bounding box center [300, 146] width 199 height 21
click at [242, 146] on input "0556728854" at bounding box center [300, 146] width 199 height 21
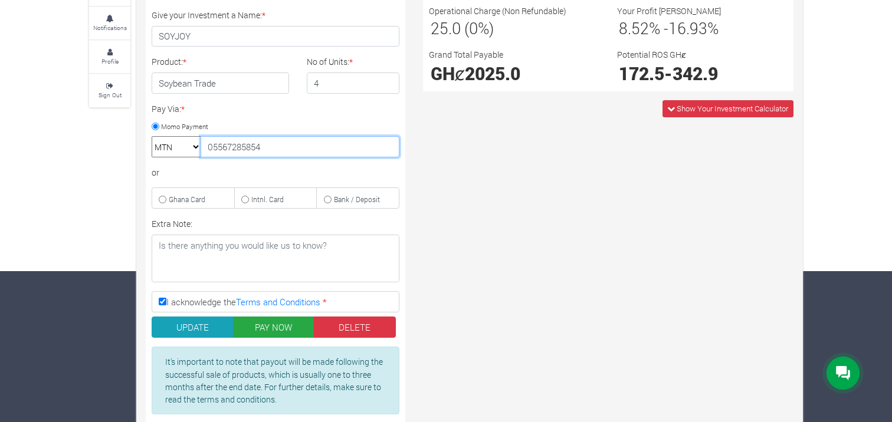
click at [256, 146] on input "05567285854" at bounding box center [300, 146] width 199 height 21
type input "0556728584"
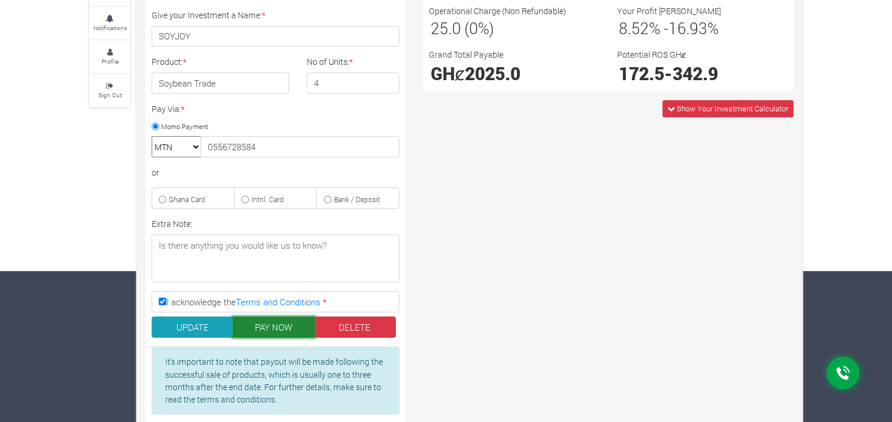
click at [288, 324] on button "PAY NOW" at bounding box center [274, 327] width 82 height 21
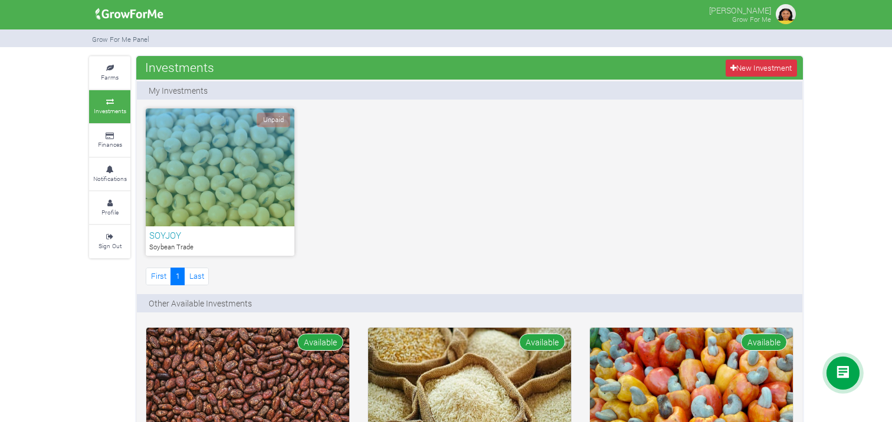
click at [838, 367] on icon at bounding box center [843, 373] width 14 height 14
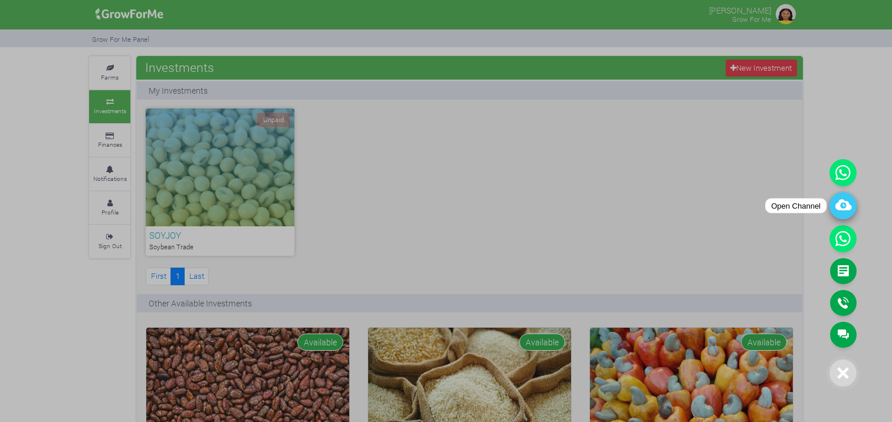
click at [841, 207] on icon at bounding box center [843, 205] width 27 height 27
click at [842, 173] on icon at bounding box center [843, 172] width 27 height 27
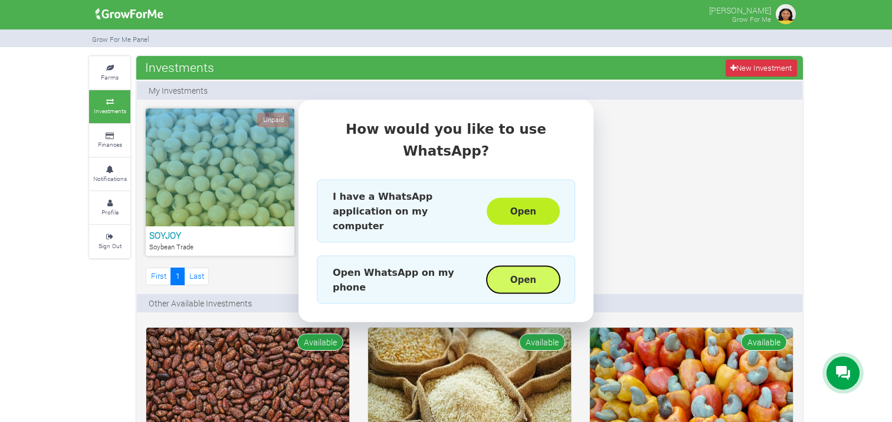
click at [532, 267] on button "Open" at bounding box center [523, 280] width 73 height 27
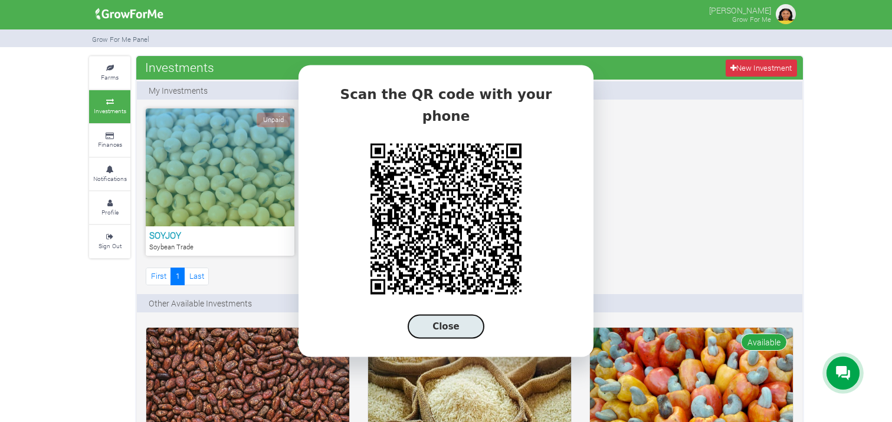
click at [448, 315] on button "Close" at bounding box center [446, 327] width 77 height 24
